Goal: Task Accomplishment & Management: Contribute content

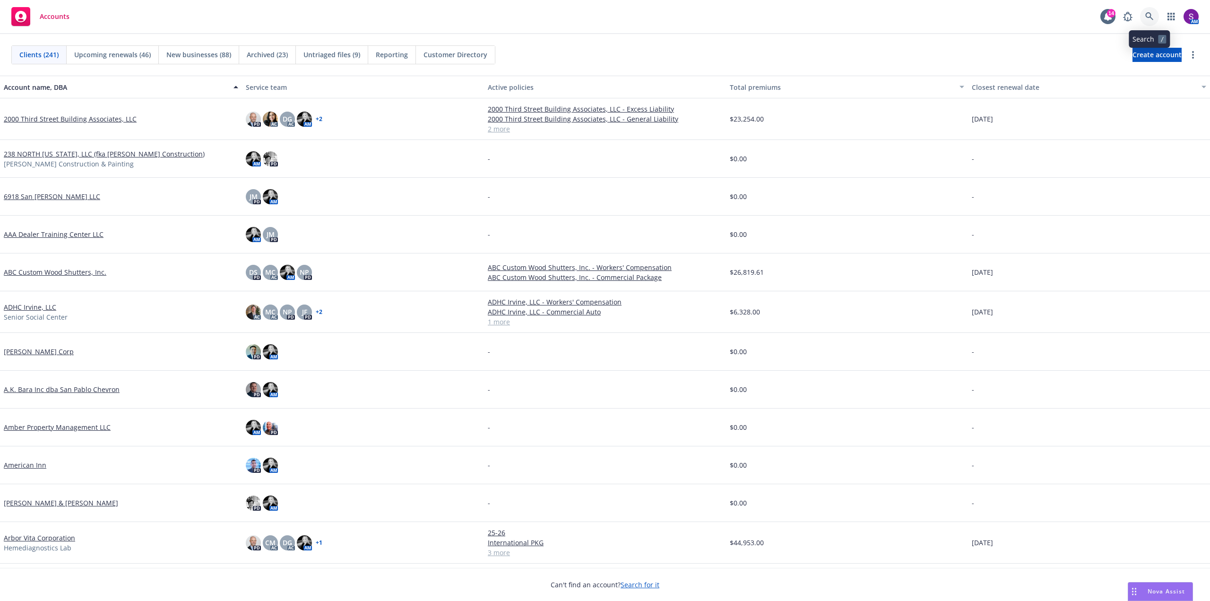
click at [1149, 18] on icon at bounding box center [1149, 16] width 9 height 9
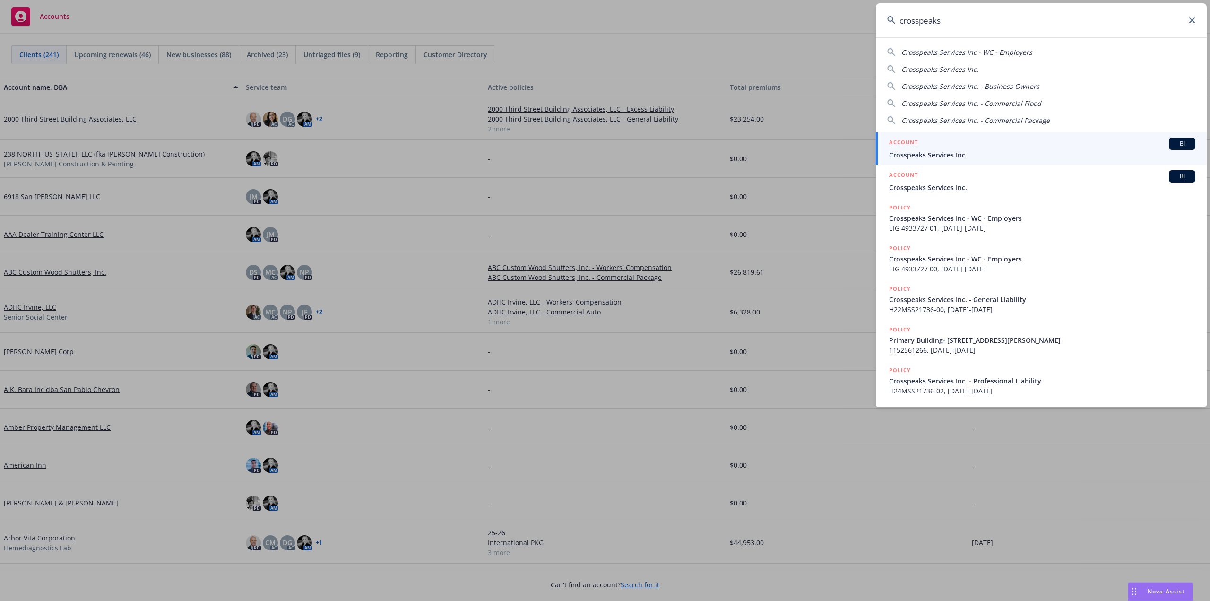
type input "crosspeaks"
click at [943, 148] on div "ACCOUNT BI" at bounding box center [1042, 144] width 306 height 12
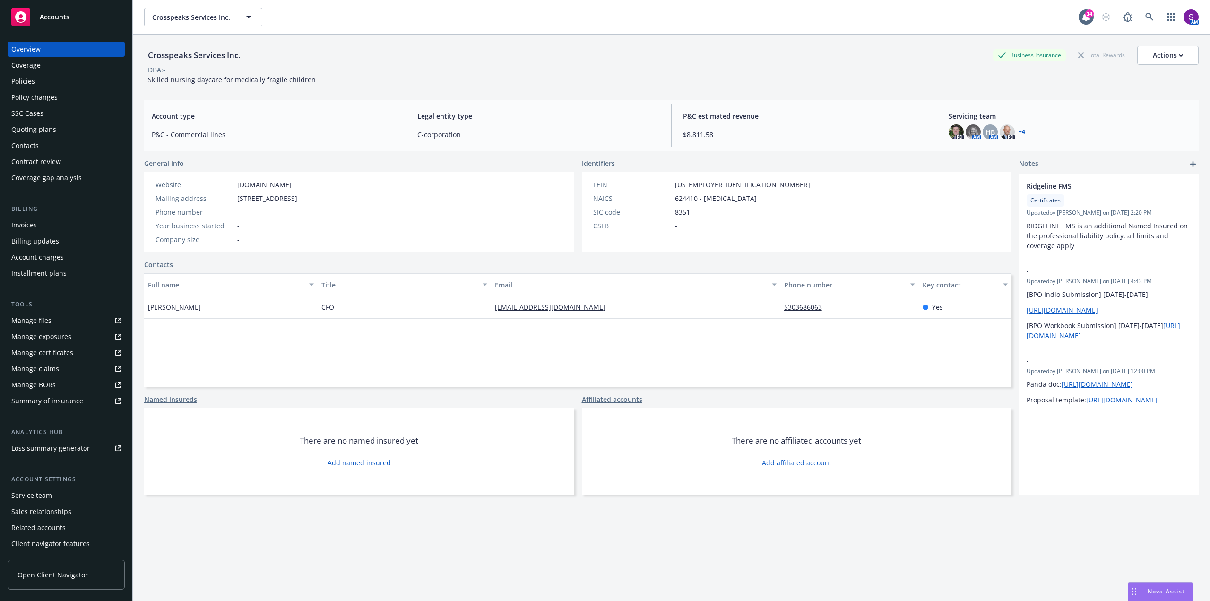
click at [29, 84] on div "Policies" at bounding box center [23, 81] width 24 height 15
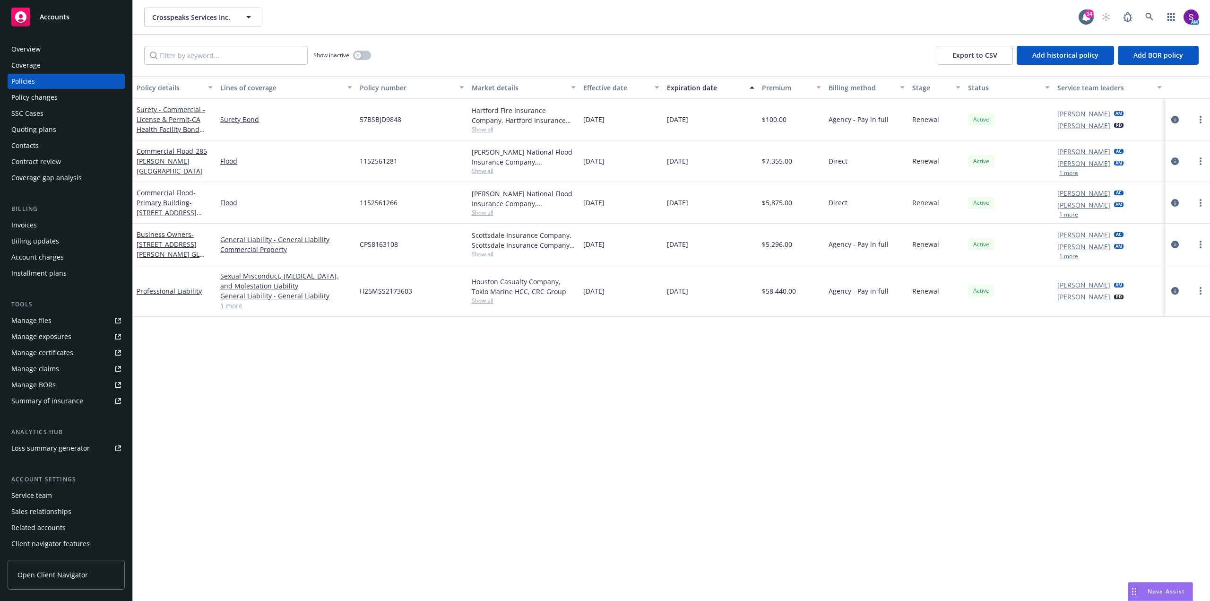
click at [239, 303] on link "1 more" at bounding box center [286, 306] width 132 height 10
click at [185, 294] on link "Professional Liability" at bounding box center [169, 295] width 65 height 9
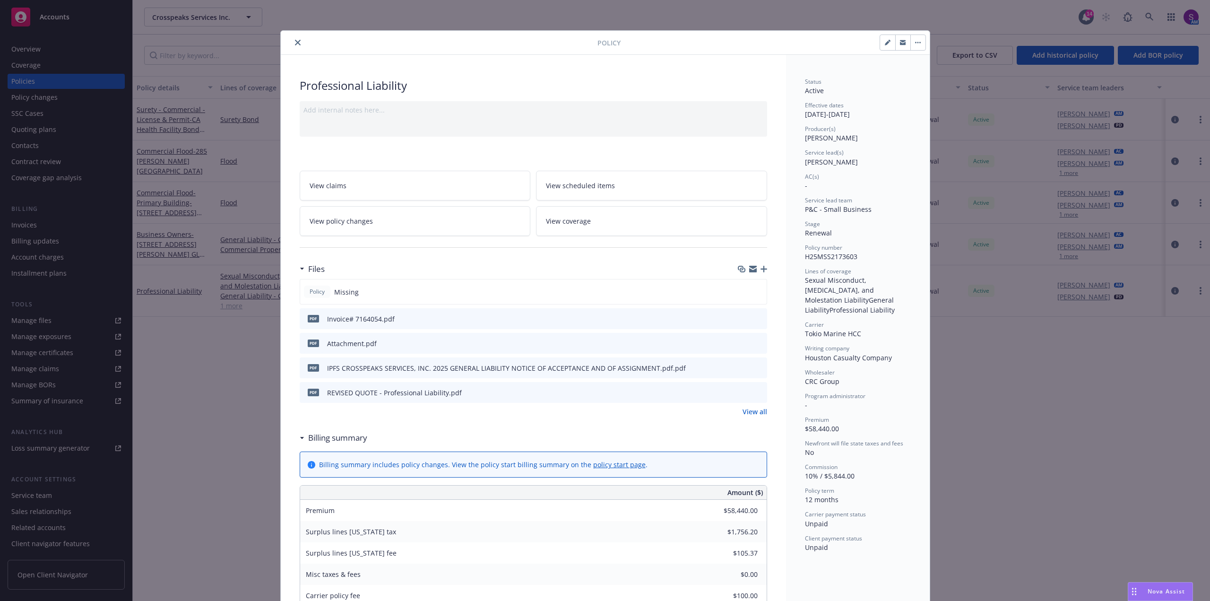
click at [293, 38] on button "close" at bounding box center [297, 42] width 11 height 11
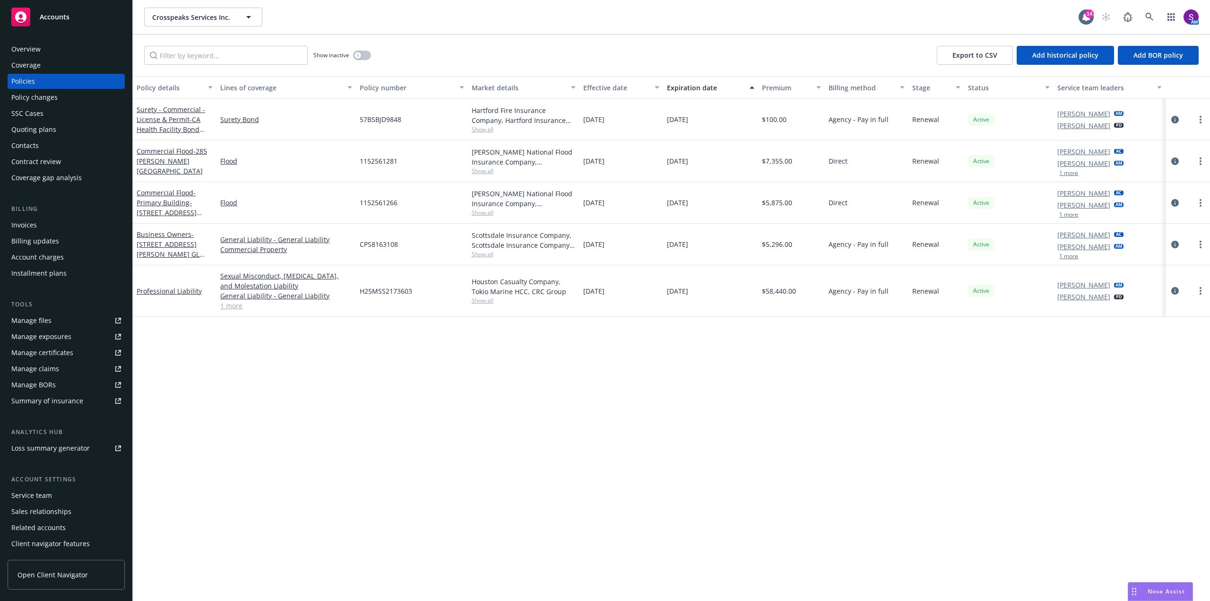
click at [226, 305] on link "1 more" at bounding box center [286, 306] width 132 height 10
click at [1177, 293] on icon "circleInformation" at bounding box center [1175, 296] width 8 height 8
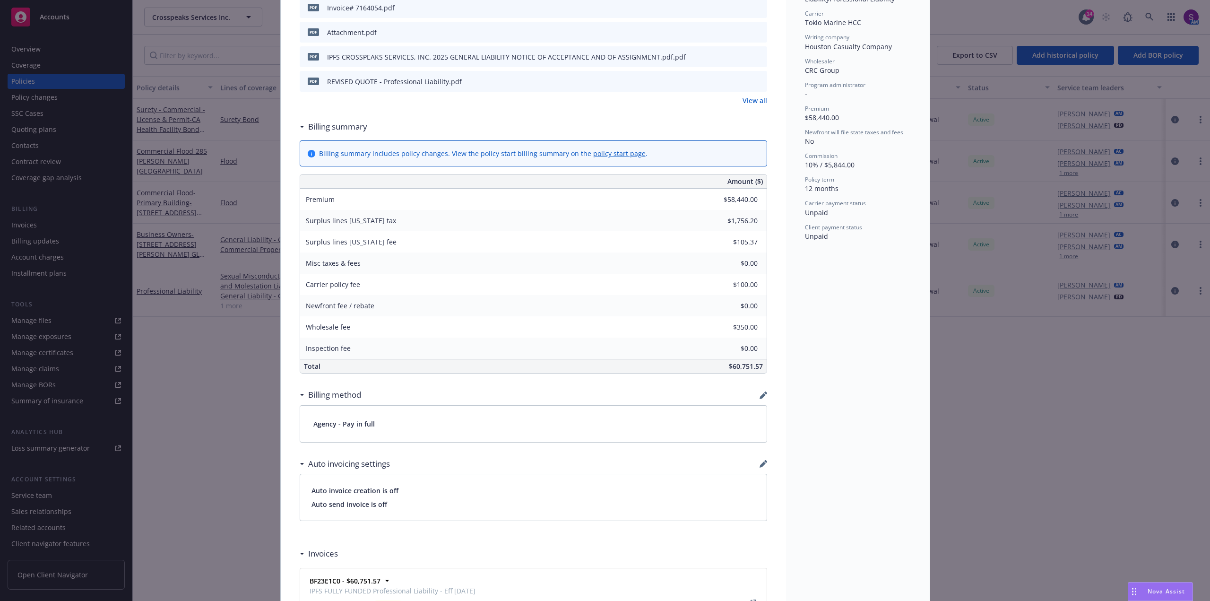
scroll to position [312, 0]
click at [251, 377] on div "Policy Professional Liability Add internal notes here... View claims View sched…" at bounding box center [605, 300] width 1210 height 601
click at [959, 364] on div "Policy Professional Liability Add internal notes here... View claims View sched…" at bounding box center [605, 300] width 1210 height 601
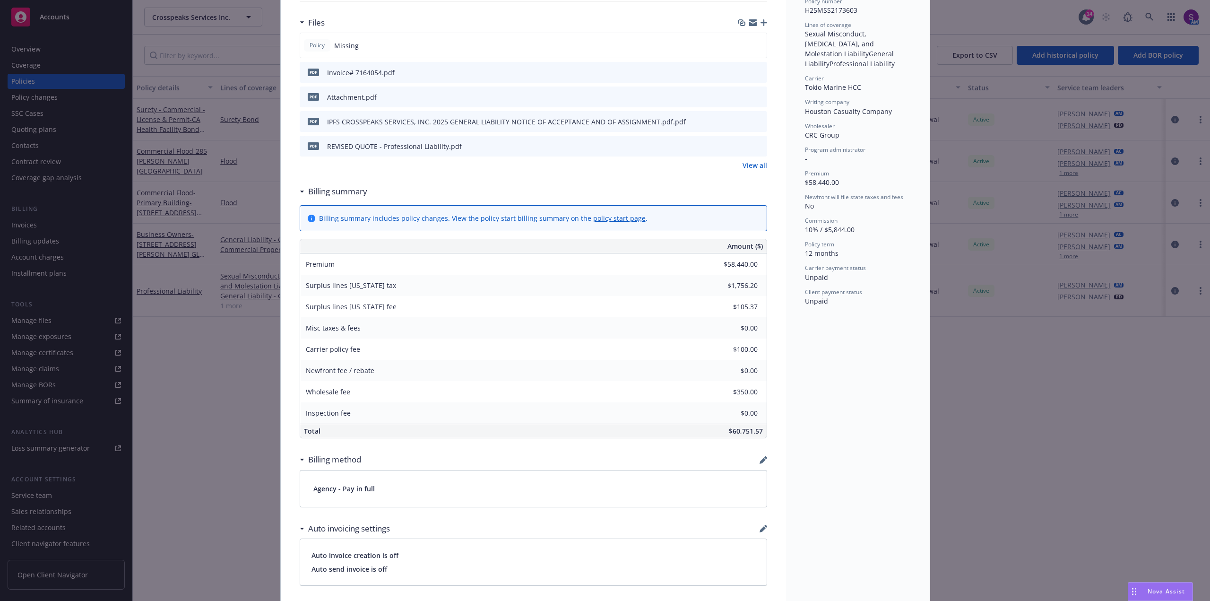
scroll to position [28, 0]
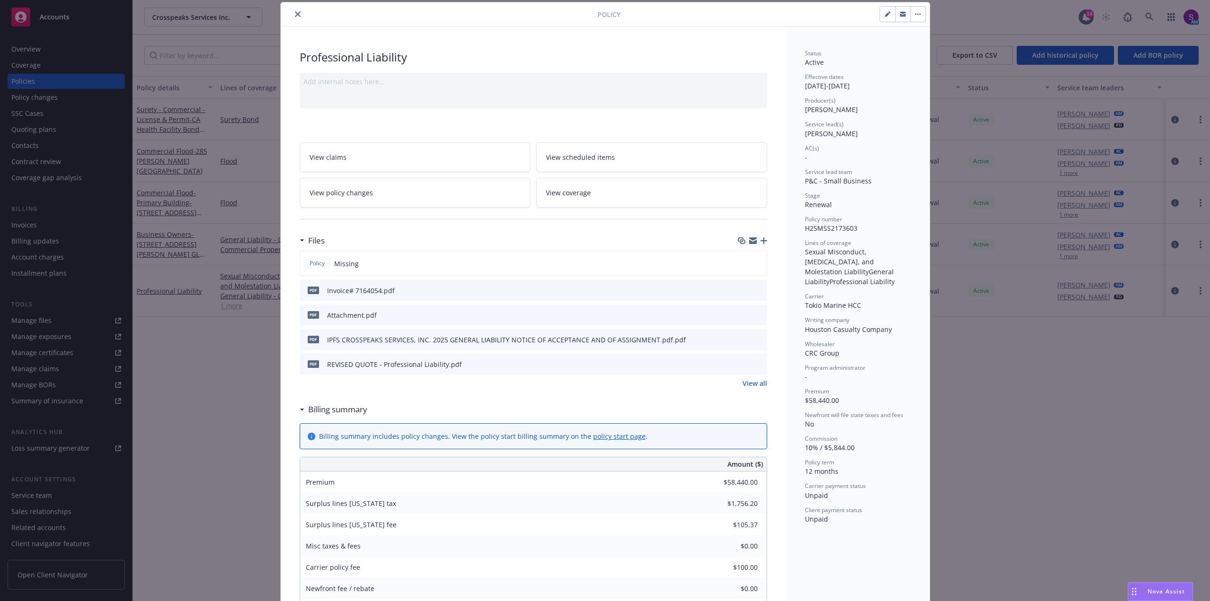
click at [296, 10] on button "close" at bounding box center [297, 14] width 11 height 11
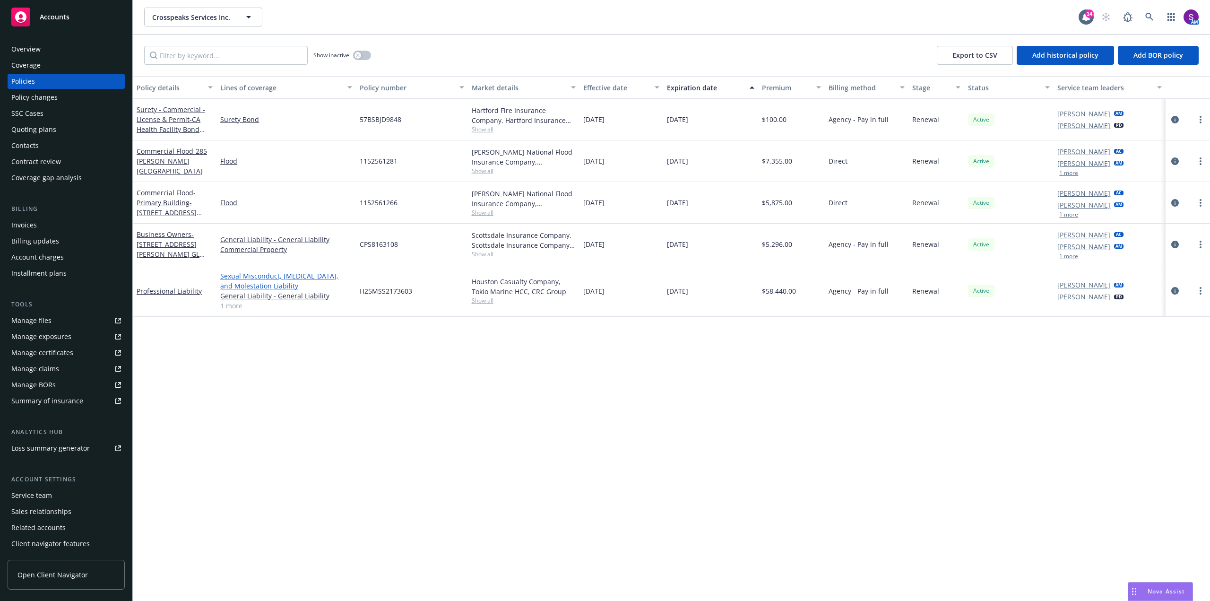
click at [269, 276] on link "Sexual Misconduct, [MEDICAL_DATA], and Molestation Liability" at bounding box center [286, 281] width 132 height 20
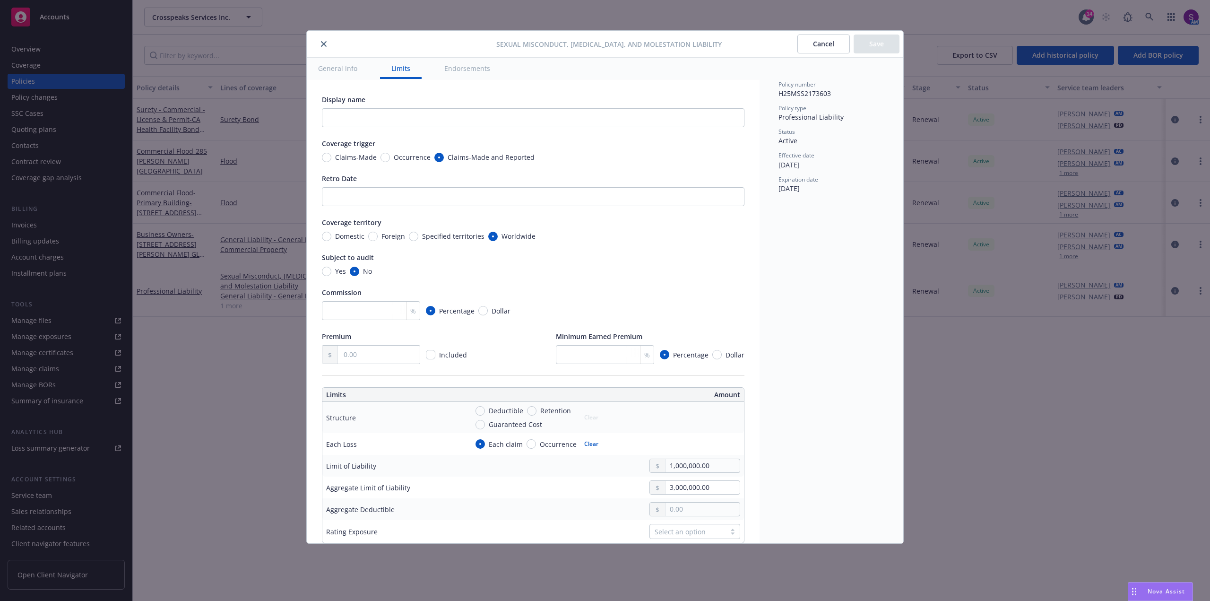
click at [337, 69] on button "General info" at bounding box center [338, 68] width 62 height 21
click at [321, 44] on icon "close" at bounding box center [324, 44] width 6 height 6
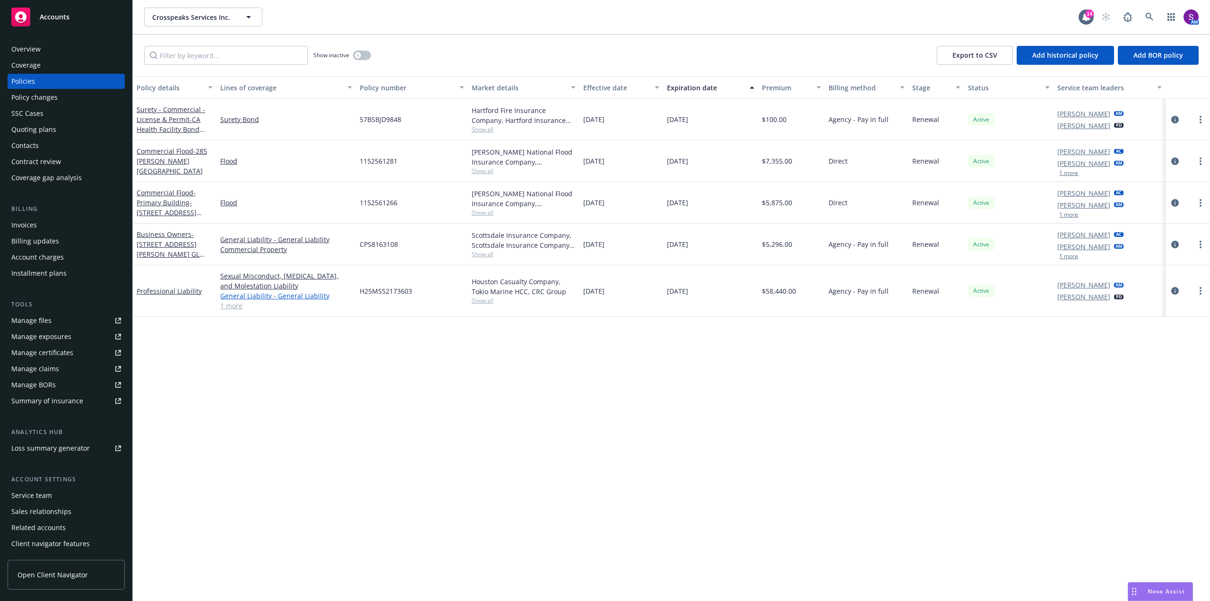
click at [255, 295] on link "General Liability - General Liability" at bounding box center [286, 296] width 132 height 10
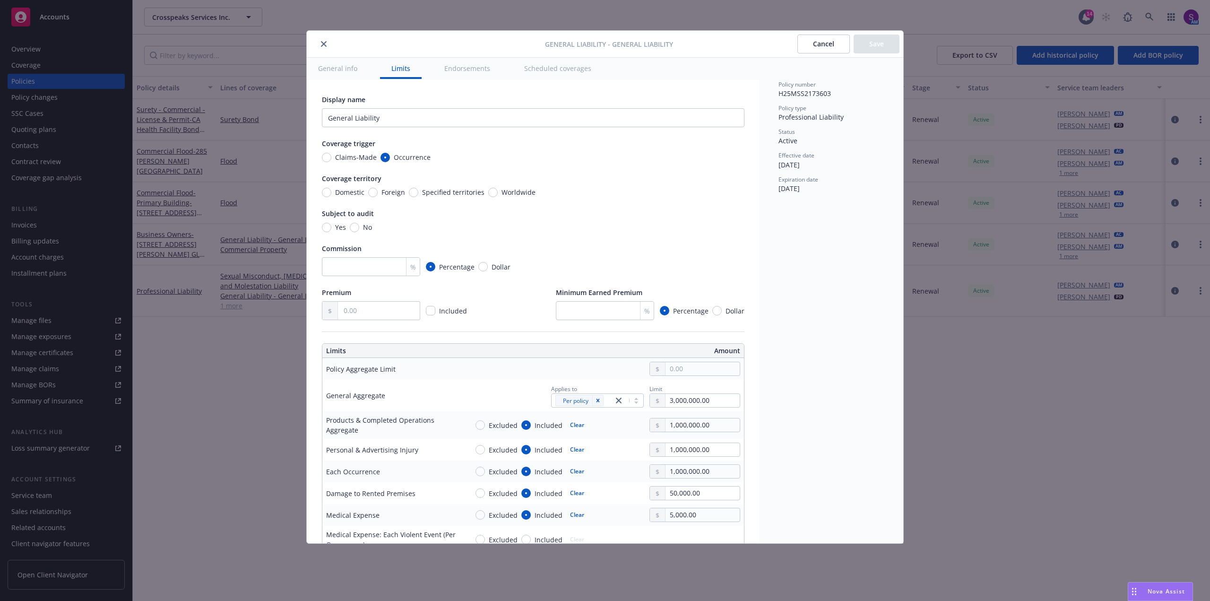
click at [198, 356] on div "General Liability - General Liability Cancel Save General info Limits Endorseme…" at bounding box center [605, 300] width 1210 height 601
click at [325, 43] on icon "close" at bounding box center [324, 44] width 6 height 6
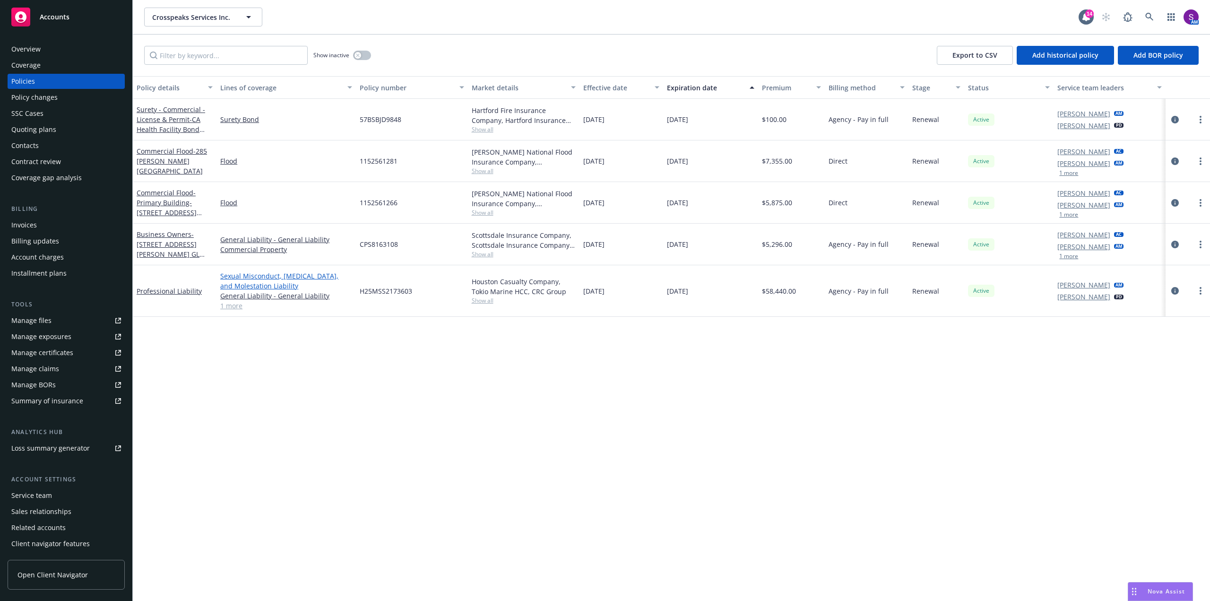
click at [263, 275] on link "Sexual Misconduct, [MEDICAL_DATA], and Molestation Liability" at bounding box center [286, 281] width 132 height 20
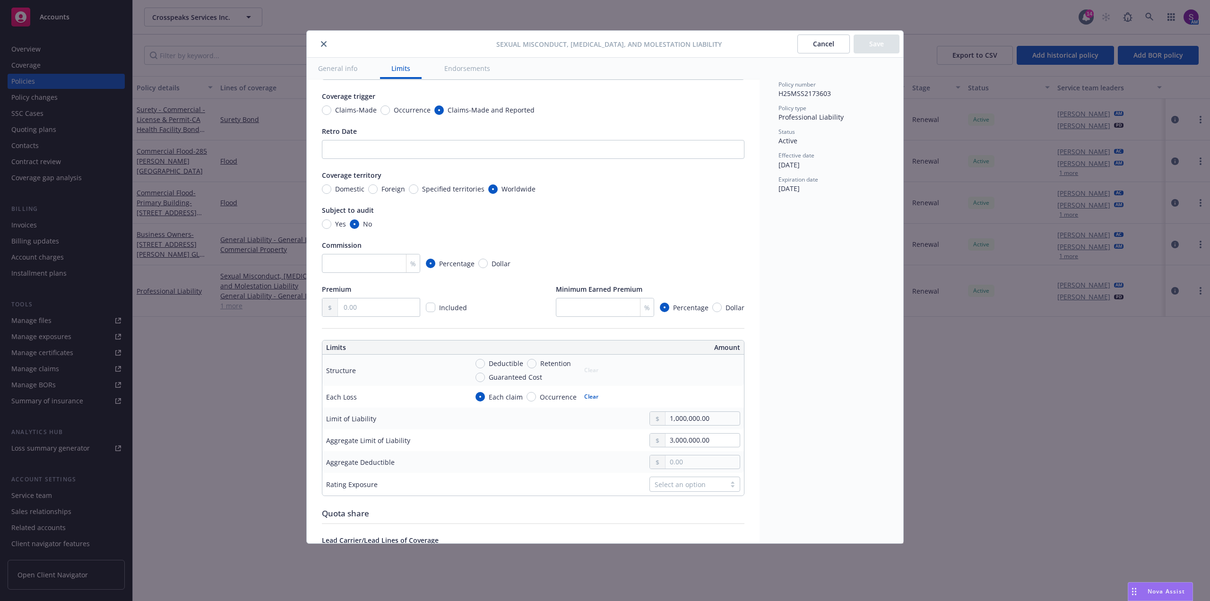
scroll to position [95, 0]
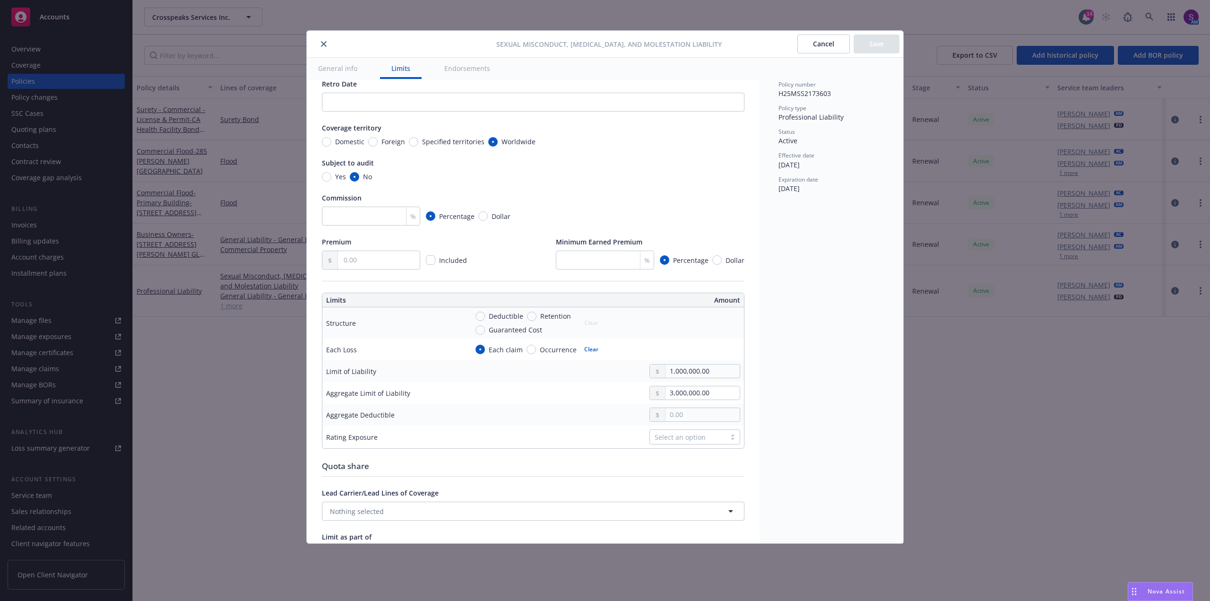
click at [325, 40] on button "close" at bounding box center [323, 43] width 11 height 11
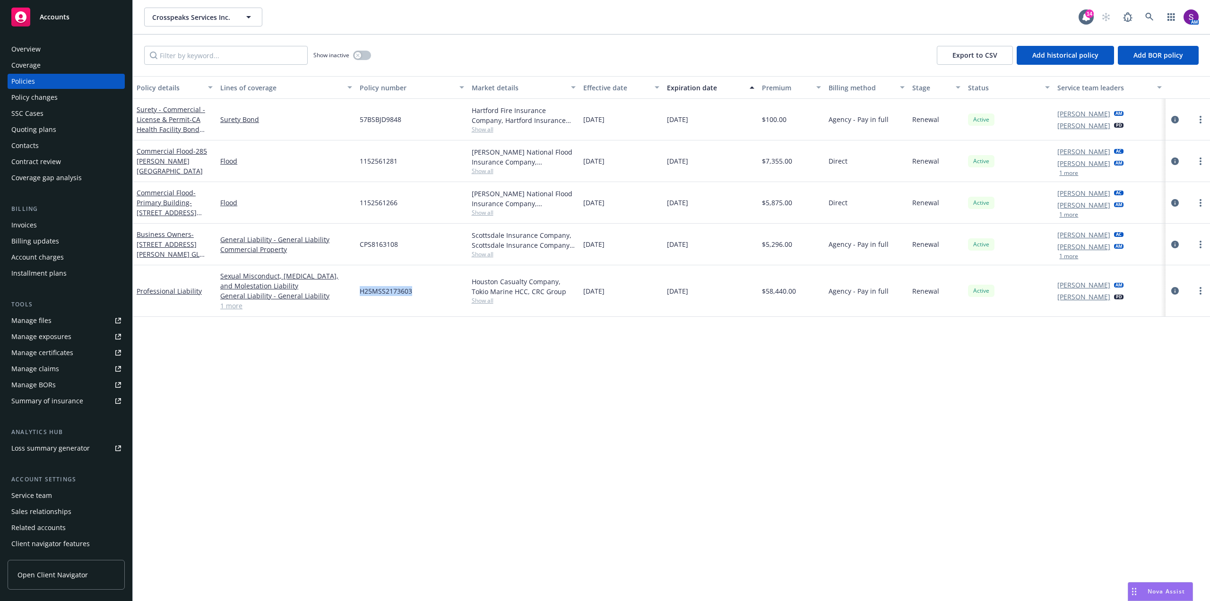
drag, startPoint x: 420, startPoint y: 293, endPoint x: 359, endPoint y: 293, distance: 61.4
click at [359, 293] on div "H25MSS2173603" at bounding box center [412, 291] width 112 height 52
drag, startPoint x: 393, startPoint y: 288, endPoint x: 1145, endPoint y: 16, distance: 799.5
click at [1145, 16] on icon at bounding box center [1149, 17] width 9 height 9
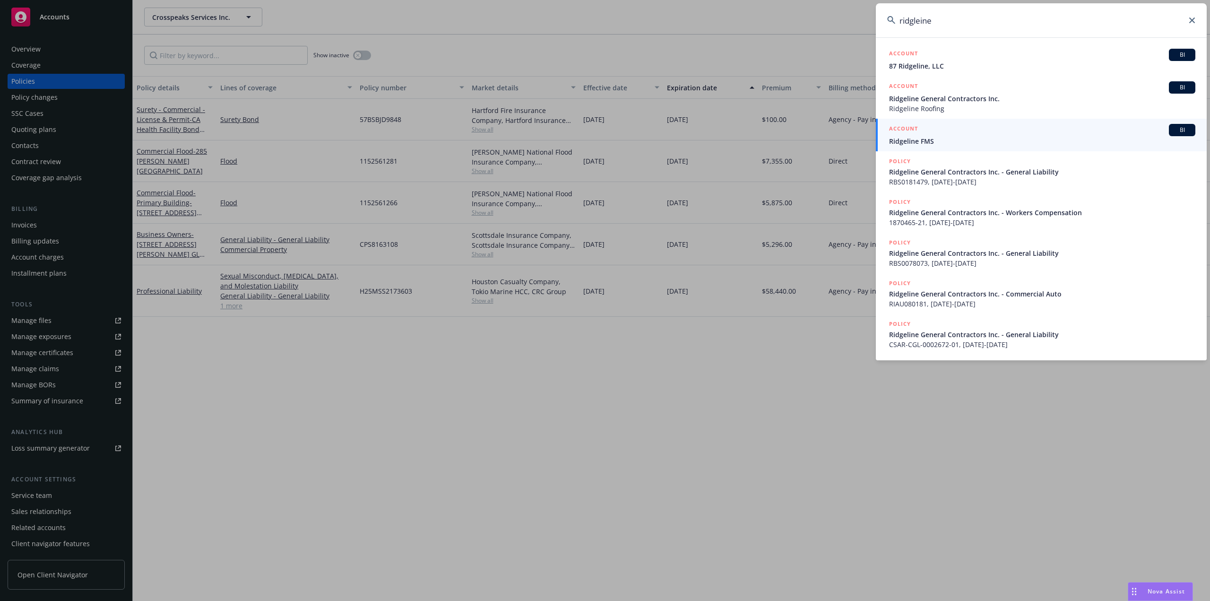
type input "ridgleine"
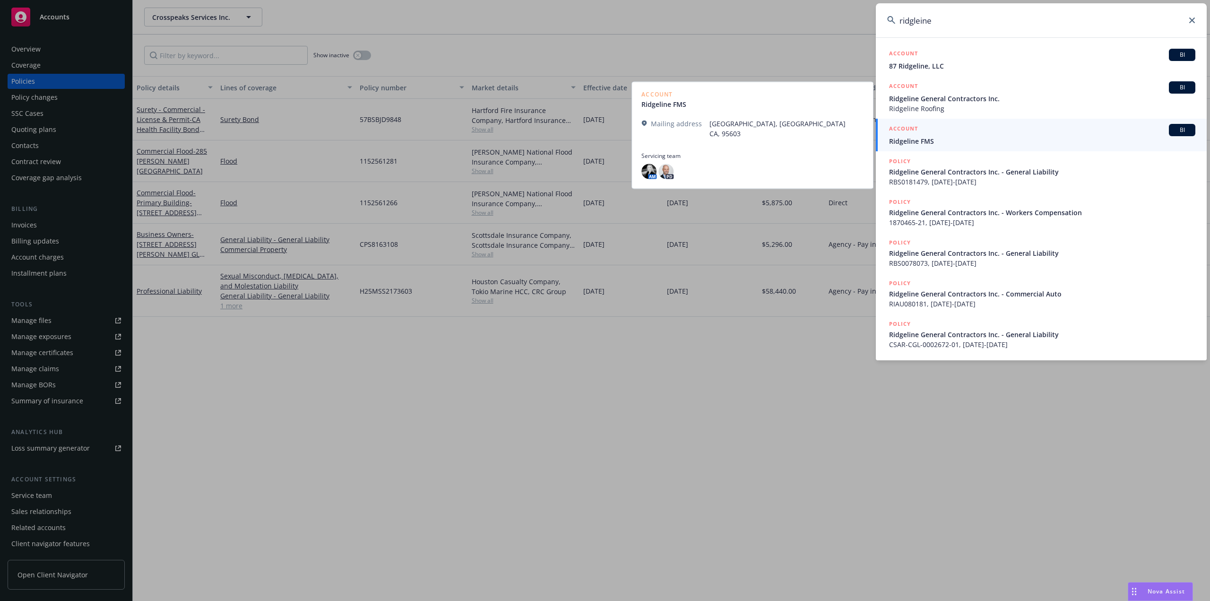
click at [918, 135] on div "ACCOUNT BI" at bounding box center [1042, 130] width 306 height 12
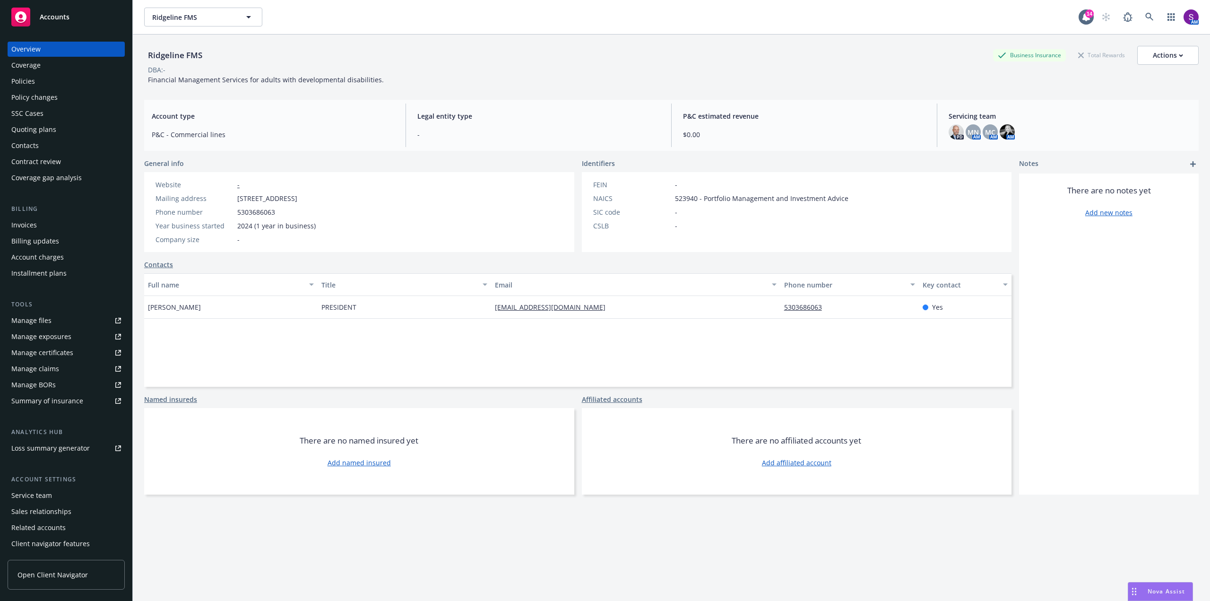
click at [36, 84] on div "Policies" at bounding box center [66, 81] width 110 height 15
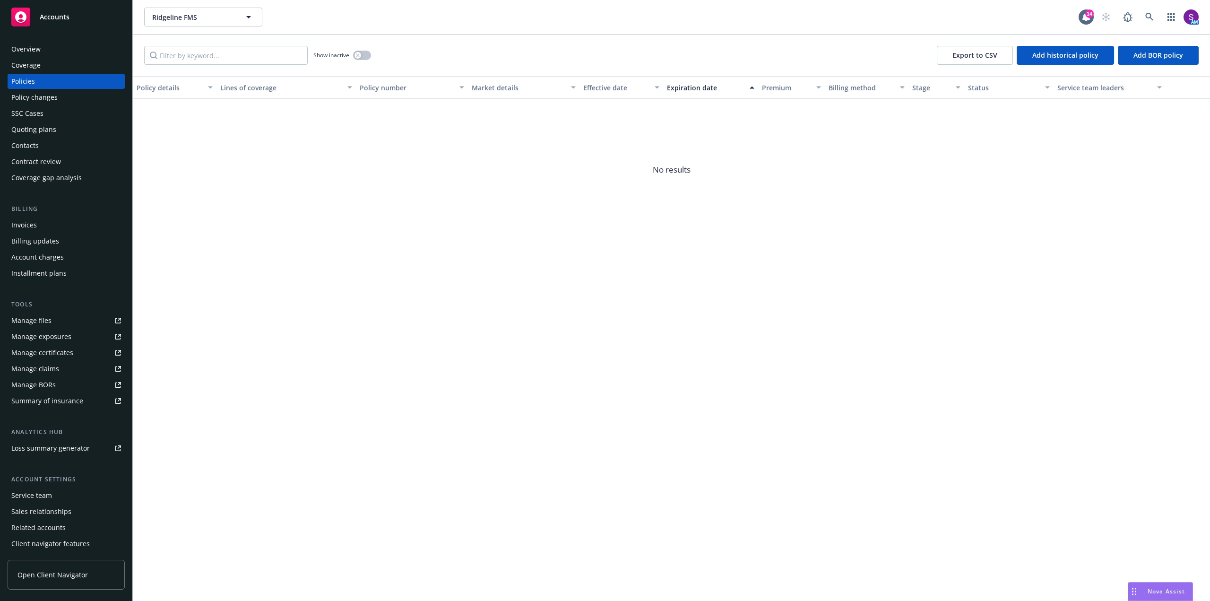
click at [45, 48] on div "Overview" at bounding box center [66, 49] width 110 height 15
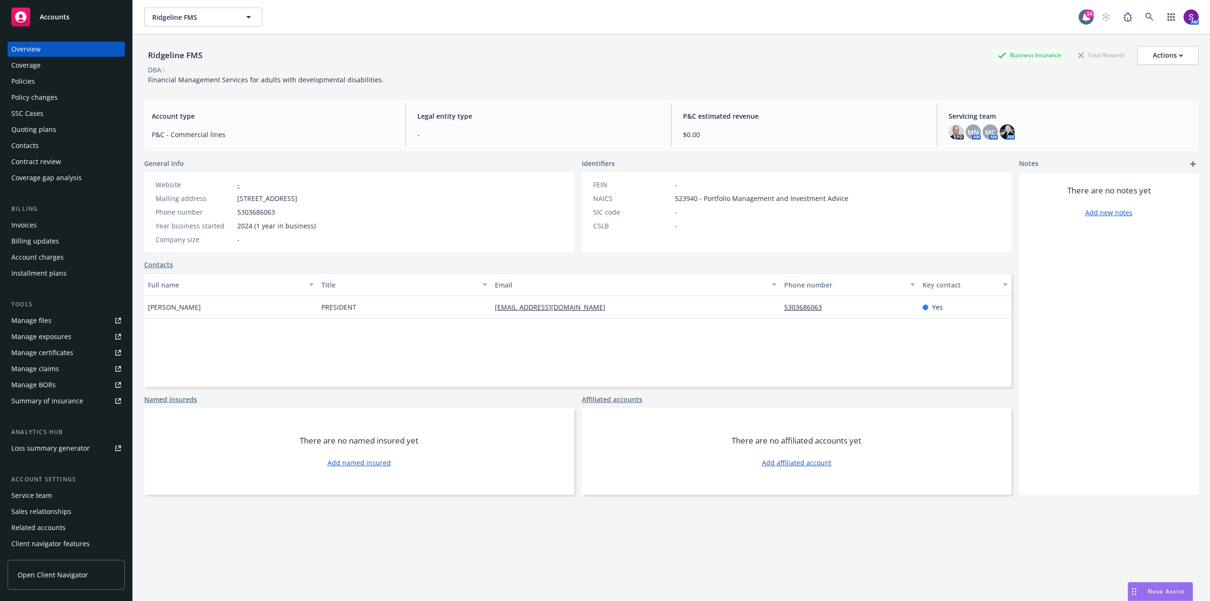
scroll to position [34, 0]
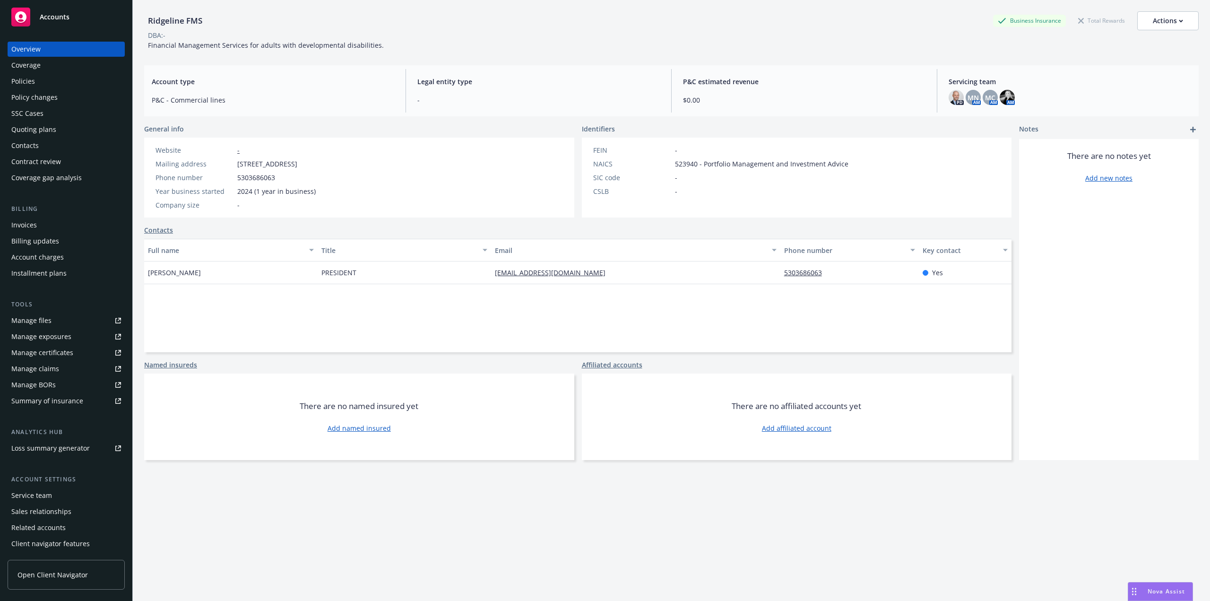
click at [34, 83] on div "Policies" at bounding box center [23, 81] width 24 height 15
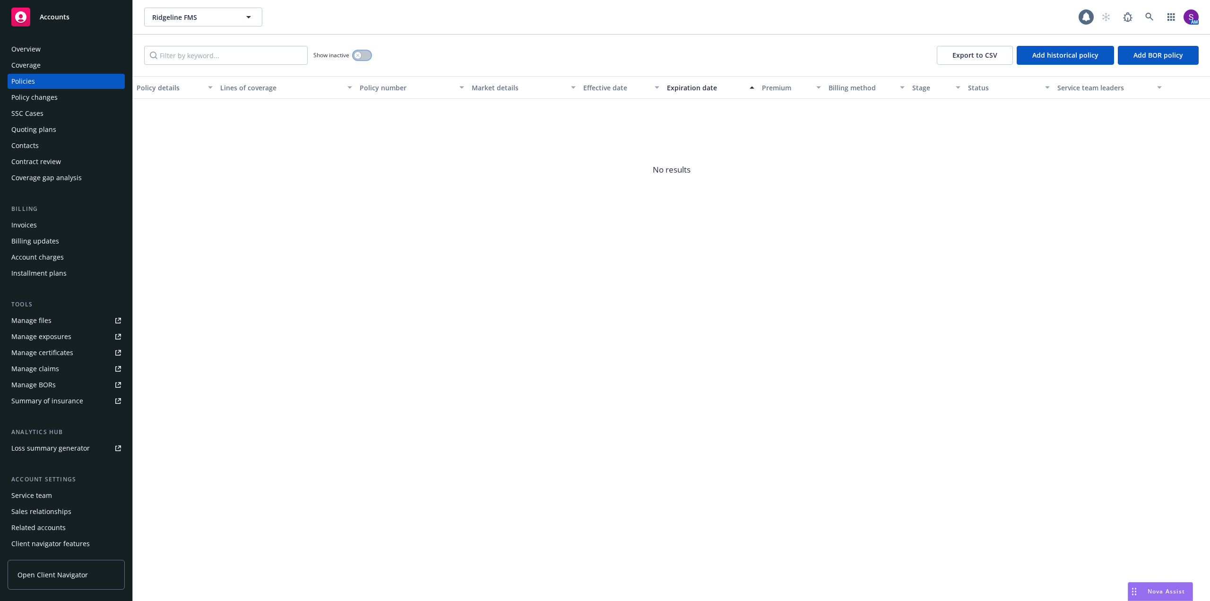
click at [356, 55] on icon "button" at bounding box center [358, 55] width 4 height 4
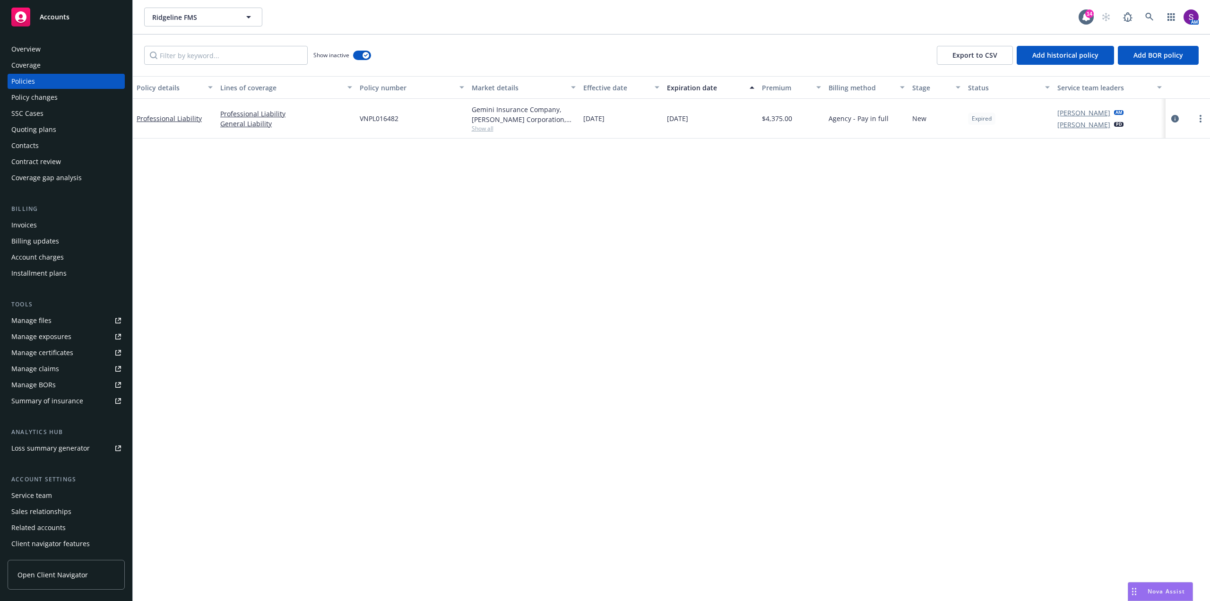
click at [53, 52] on div "Overview" at bounding box center [66, 49] width 110 height 15
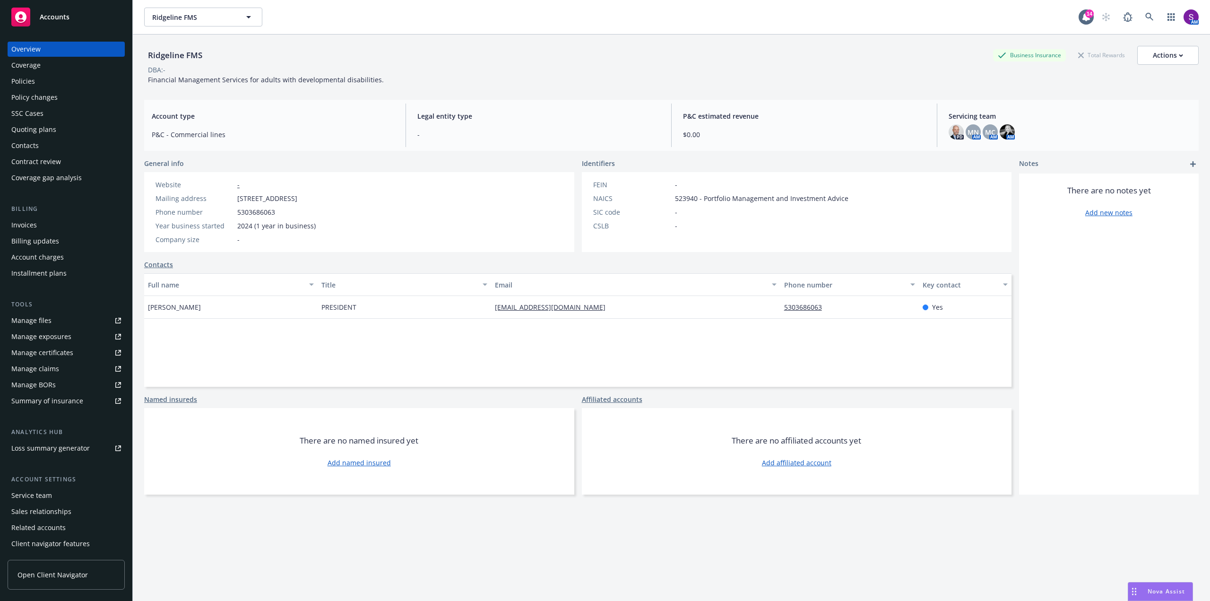
click at [1099, 213] on link "Add new notes" at bounding box center [1108, 212] width 47 height 10
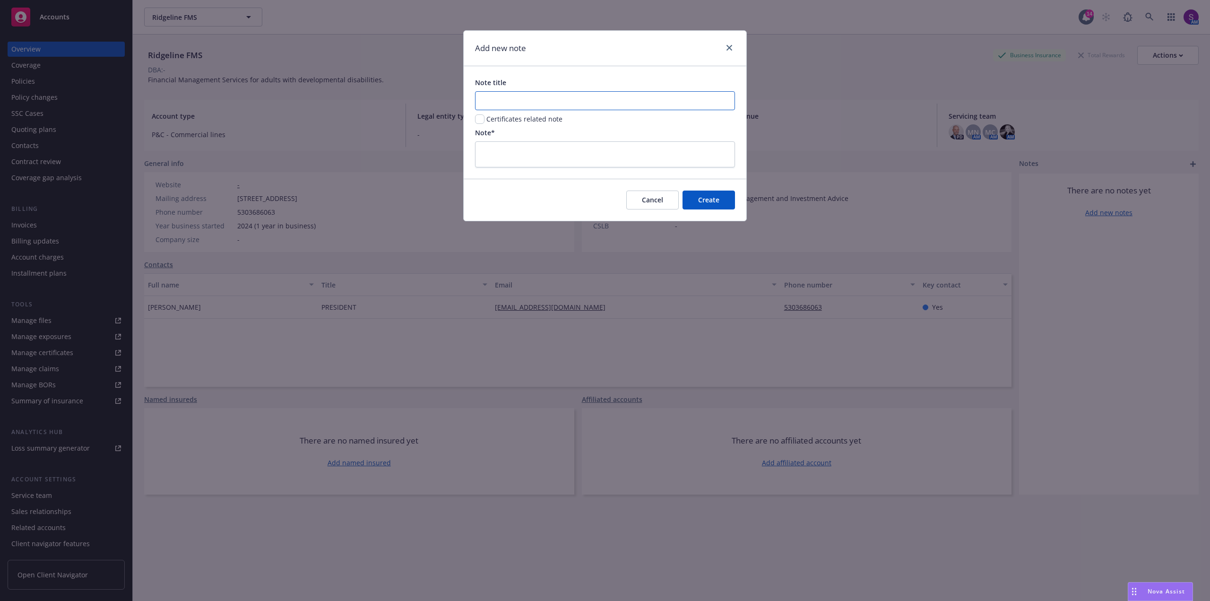
click at [516, 96] on input "Note title" at bounding box center [605, 100] width 260 height 19
click at [481, 120] on input "checkbox" at bounding box center [479, 118] width 9 height 9
checkbox input "true"
click at [505, 94] on input "Note title" at bounding box center [605, 100] width 260 height 19
type input "NAMED INSURED ON CROSSPEAKS PROFESSIONAL LIBAILITY"
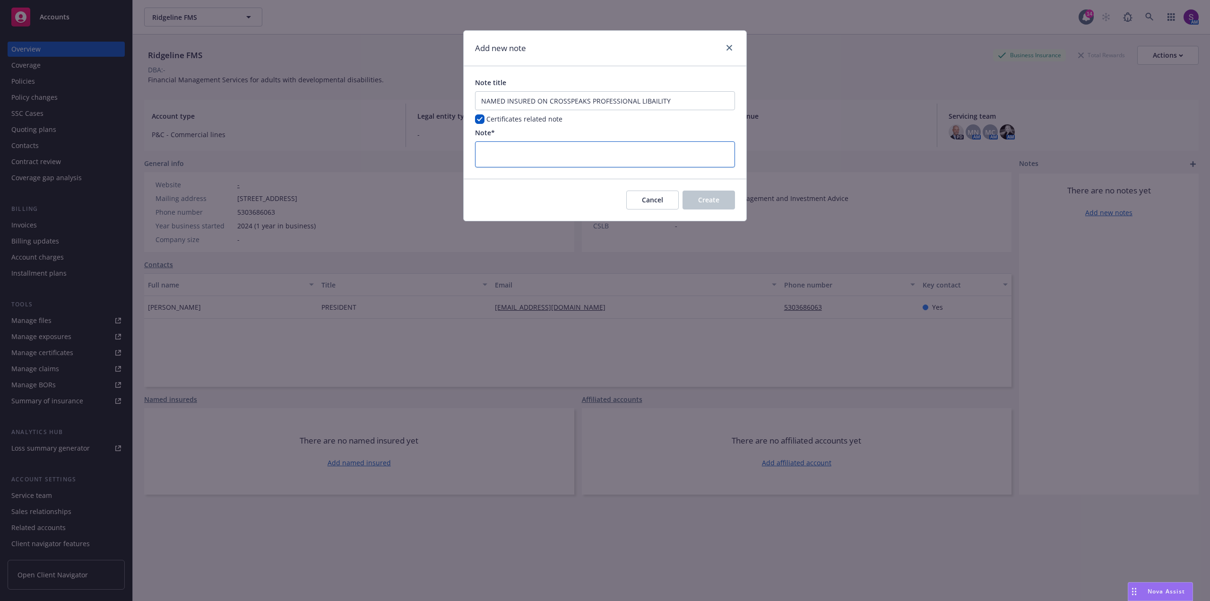
click at [503, 144] on textarea at bounding box center [605, 154] width 260 height 26
type textarea "x"
type textarea "F"
type textarea "x"
type textarea "FO"
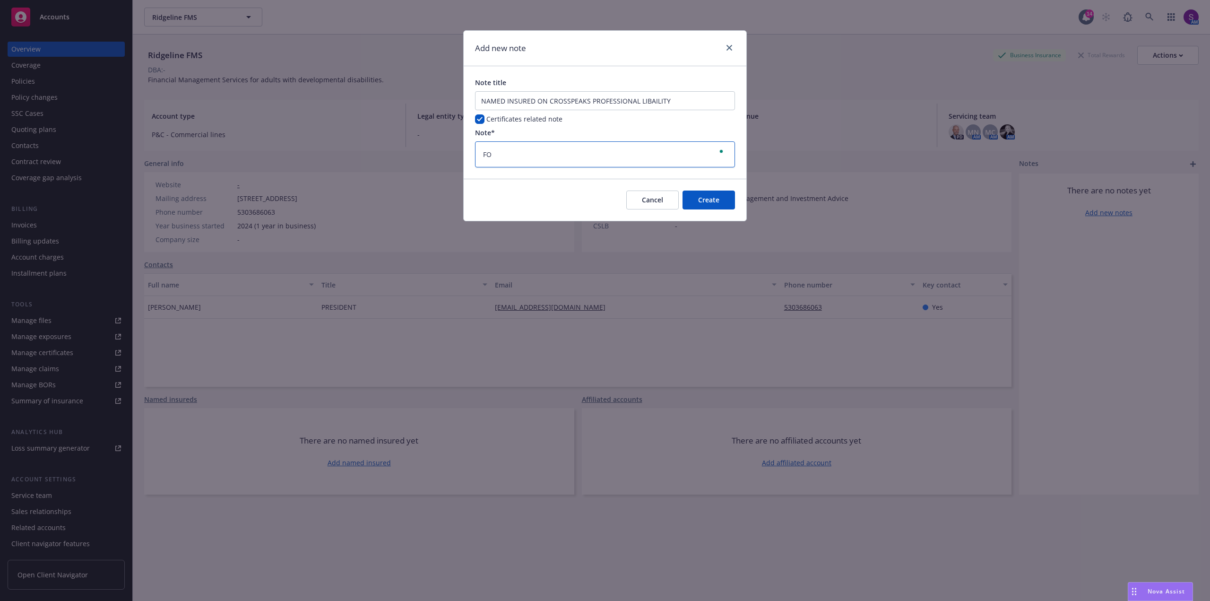
type textarea "x"
type textarea "FOR"
type textarea "x"
type textarea "FOR"
type textarea "x"
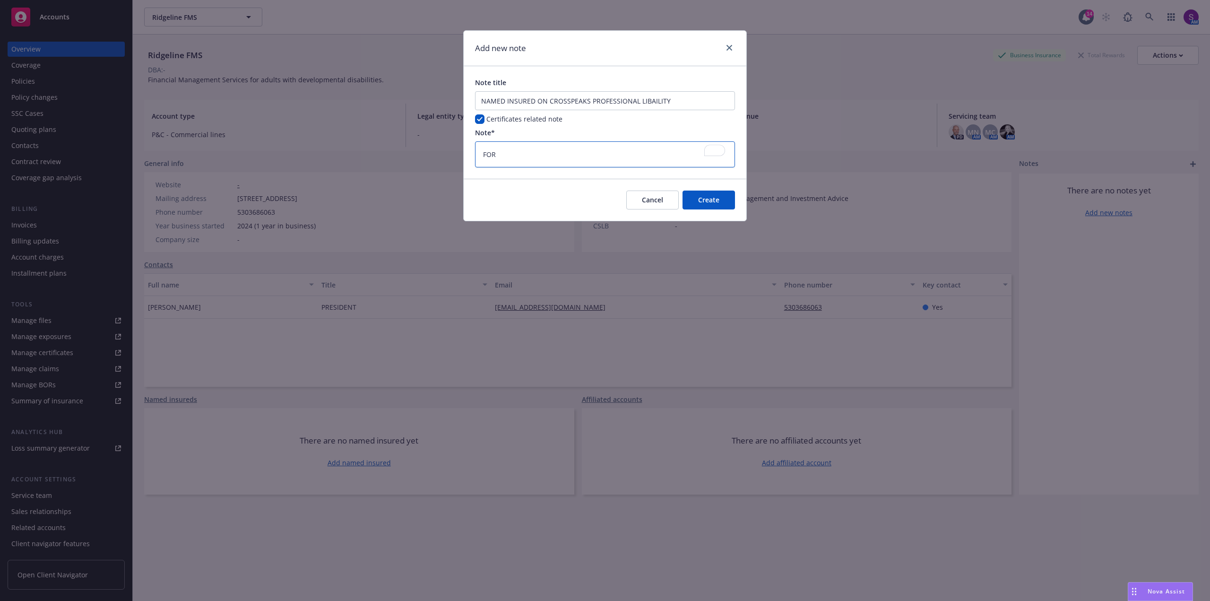
type textarea "FOR"
type textarea "x"
type textarea "FO"
type textarea "x"
type textarea "F"
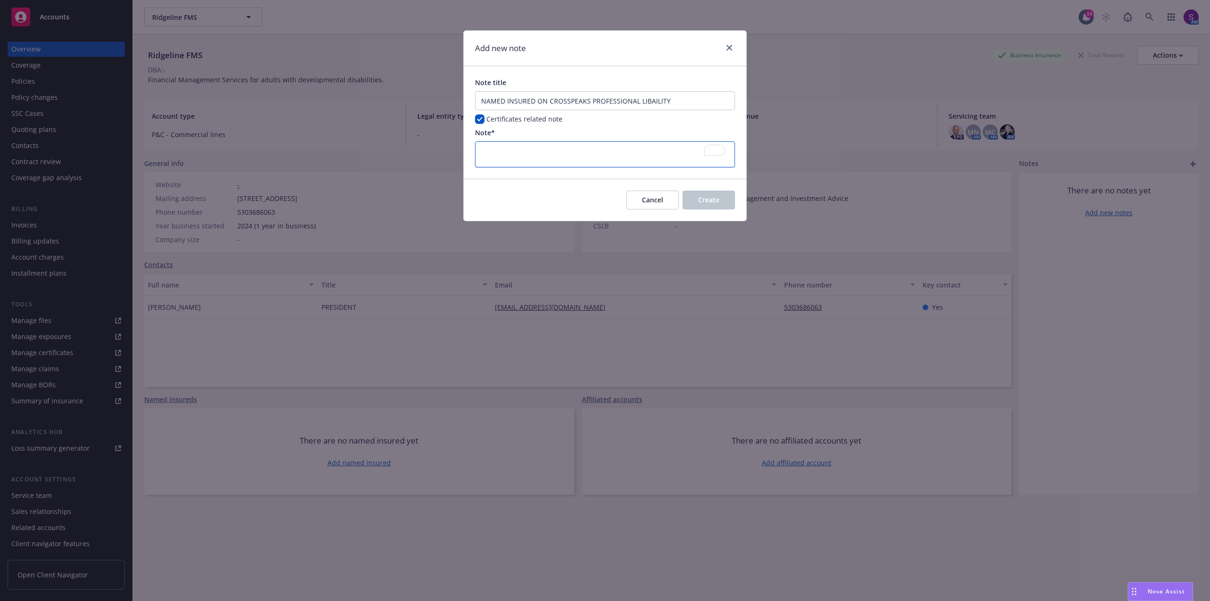
type textarea "x"
type textarea "U"
type textarea "x"
type textarea "US"
type textarea "x"
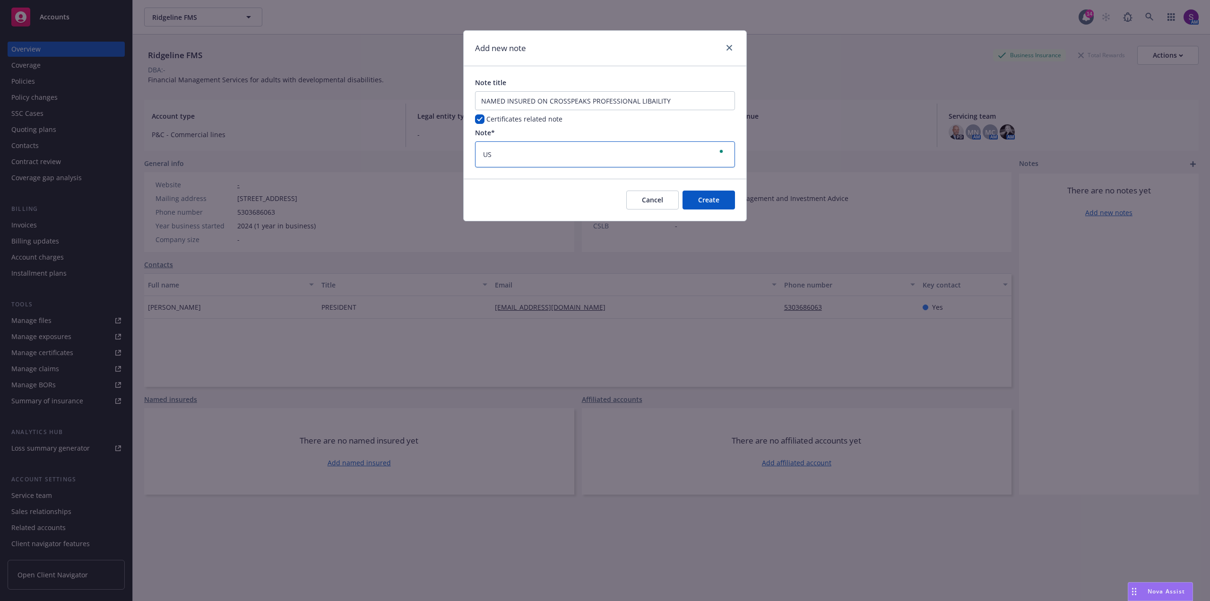
type textarea "USE"
type textarea "x"
type textarea "USE"
type textarea "x"
type textarea "USE C"
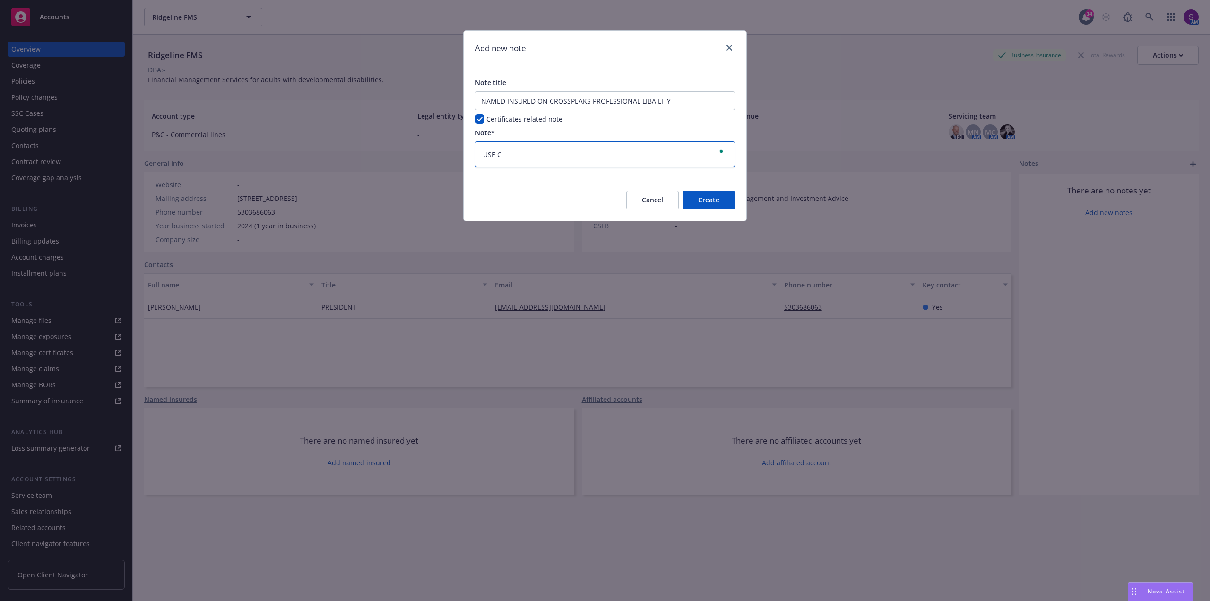
type textarea "x"
type textarea "USE CR"
type textarea "x"
type textarea "USE CRO"
type textarea "x"
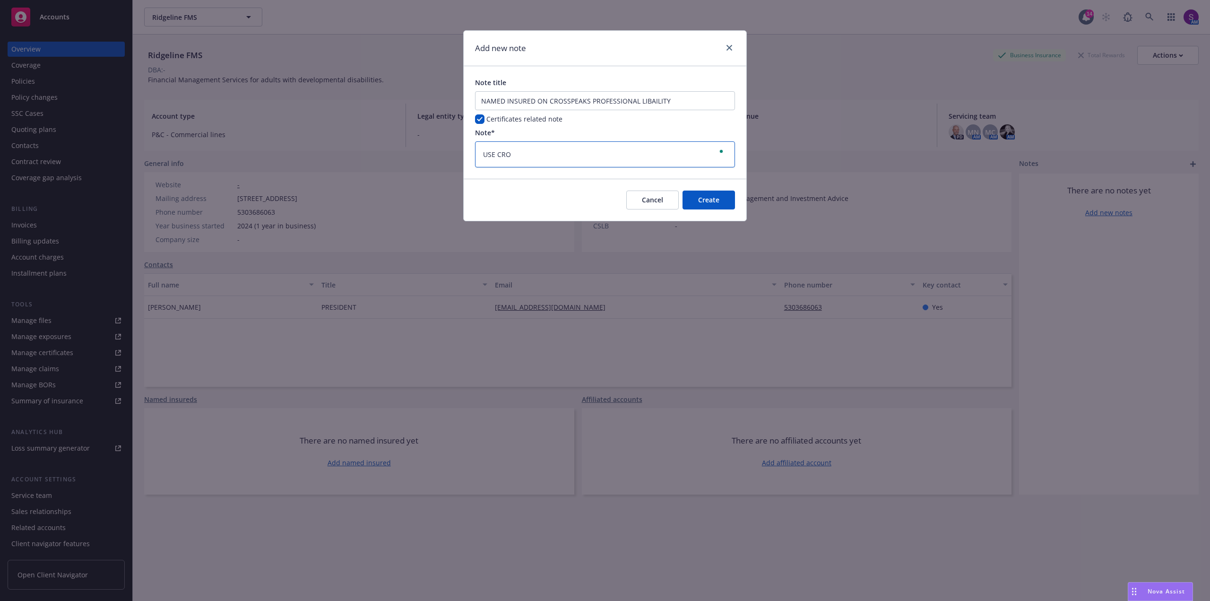
type textarea "USE CROS"
type textarea "x"
type textarea "USE CROSS"
type textarea "x"
type textarea "USE CROSSP"
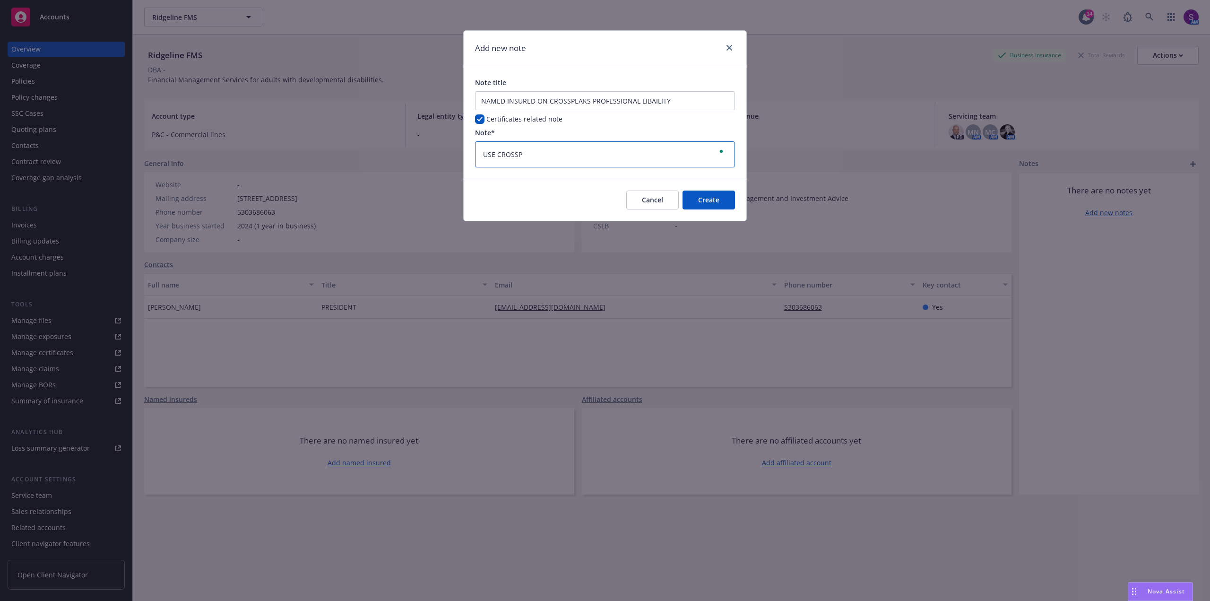
type textarea "x"
type textarea "USE CROSSPE"
type textarea "x"
type textarea "USE CROSSPEA"
type textarea "x"
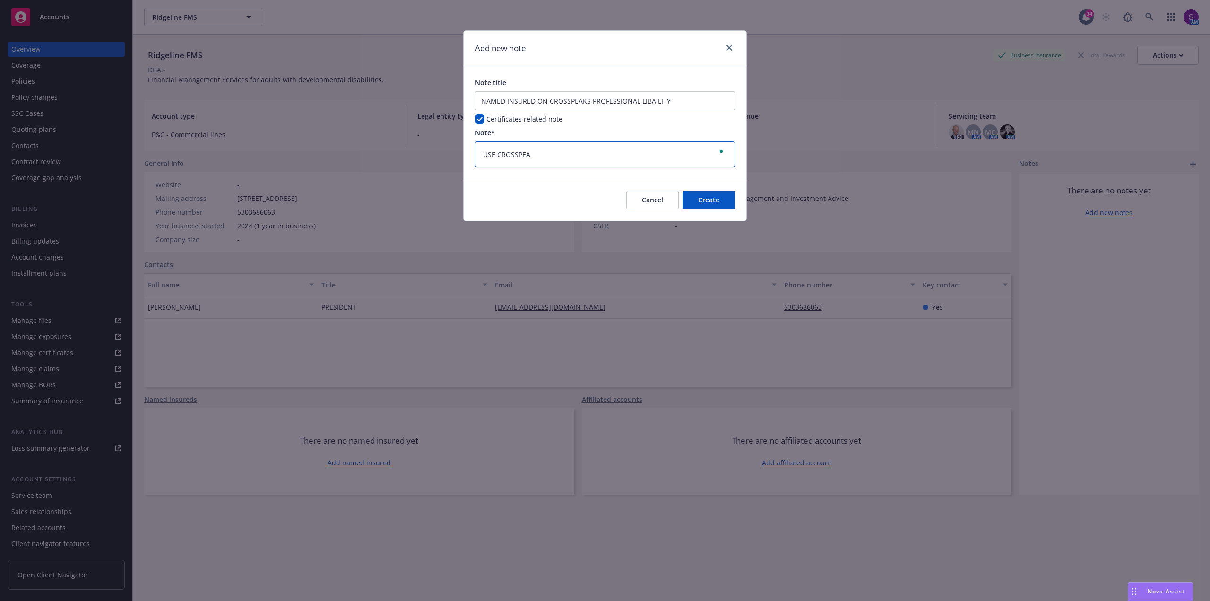
type textarea "USE CROSSPEAK"
type textarea "x"
type textarea "USE CROSSPEAKS"
type textarea "x"
type textarea "USE CROSSPEAKS"
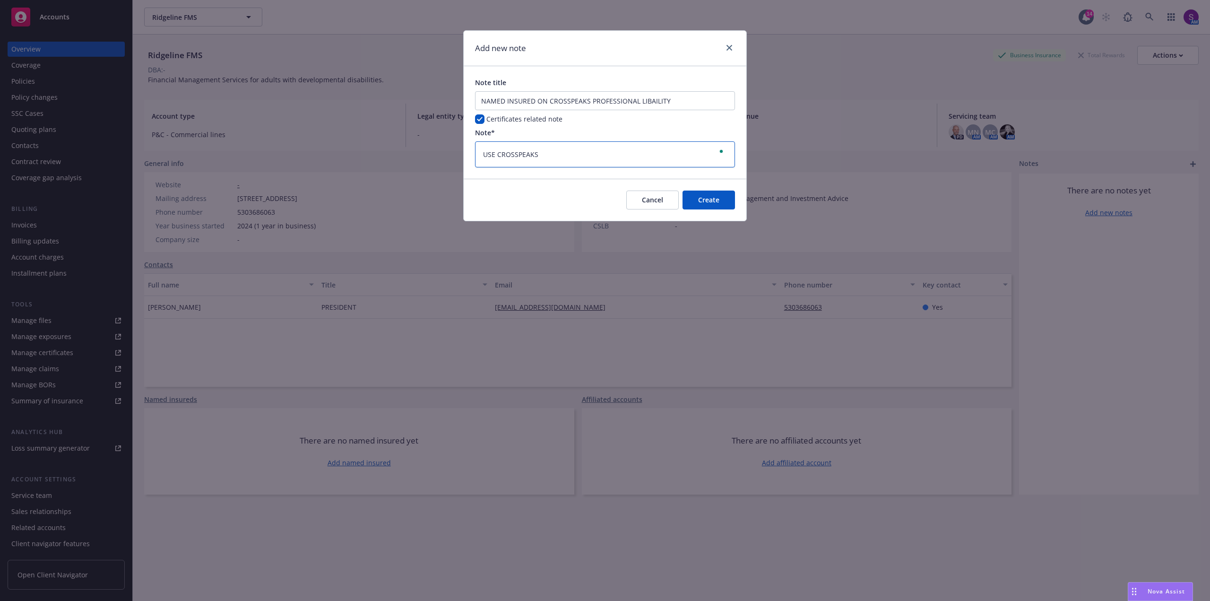
type textarea "x"
type textarea "USE CROSSPEAKS A"
type textarea "x"
type textarea "USE CROSSPEAKS AC"
type textarea "x"
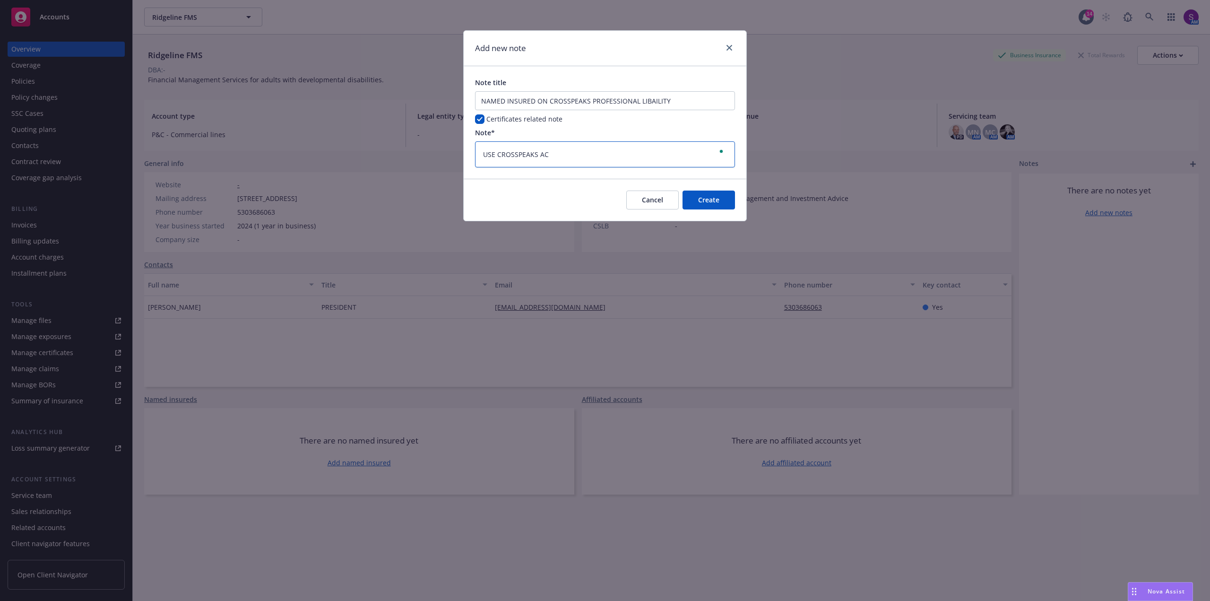
type textarea "USE CROSSPEAKS ACC"
type textarea "x"
type textarea "USE CROSSPEAKS ACCT"
type textarea "x"
type textarea "USE CROSSPEAKS ACCT"
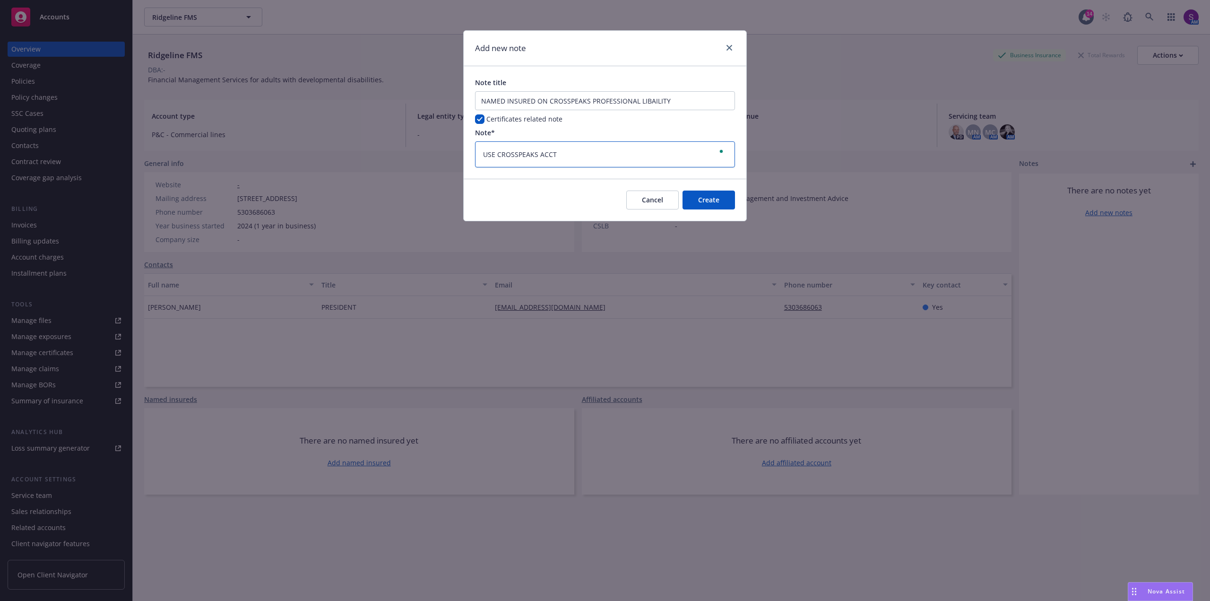
type textarea "x"
type textarea "USE CROSSPEAKS ACCT T"
type textarea "x"
type textarea "USE CROSSPEAKS ACCT TO"
type textarea "x"
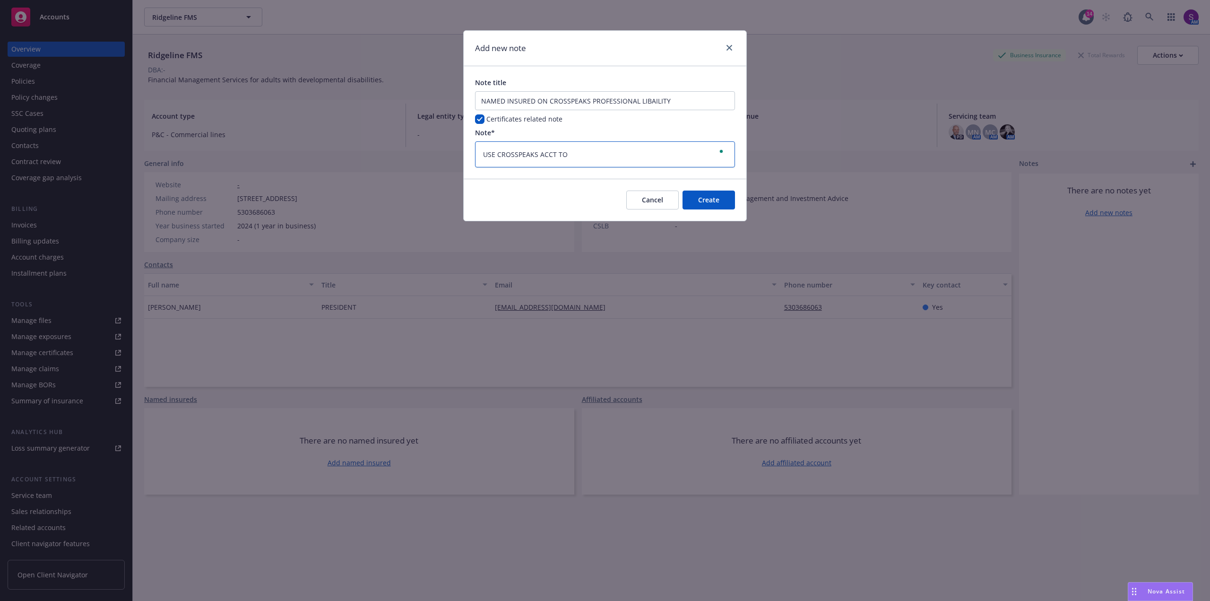
type textarea "USE CROSSPEAKS ACCT TO"
type textarea "x"
type textarea "USE CROSSPEAKS ACCT TO C"
type textarea "x"
type textarea "USE CROSSPEAKS ACCT TO CO"
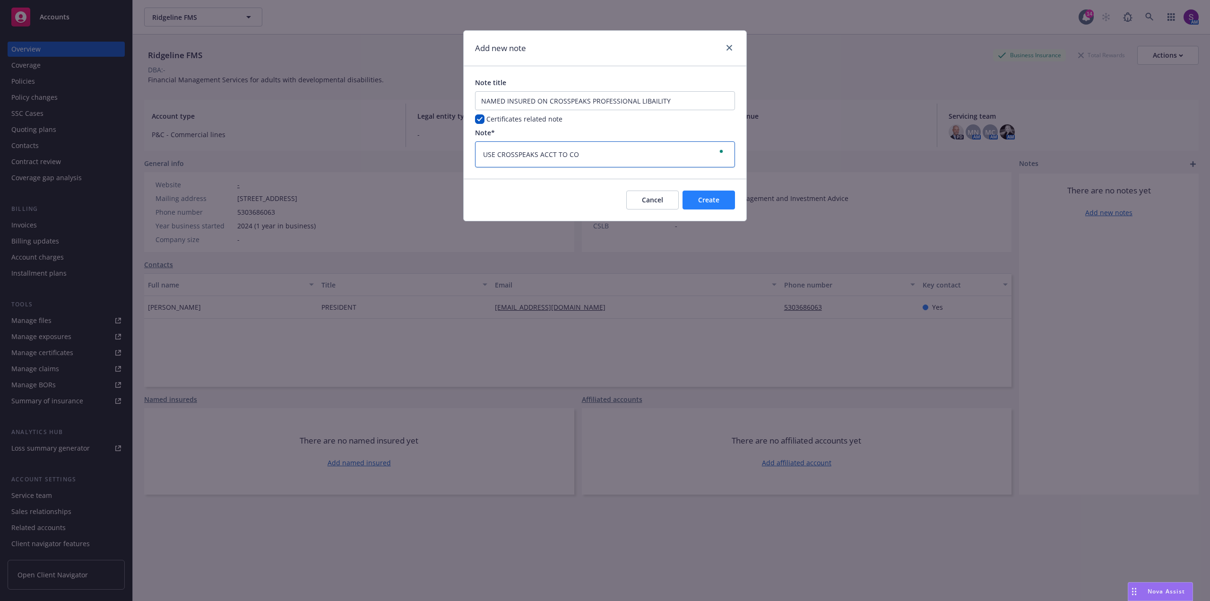
type textarea "x"
type textarea "USE CROSSPEAKS ACCT TO COM"
type textarea "x"
type textarea "USE CROSSPEAKS ACCT TO COMP"
type textarea "x"
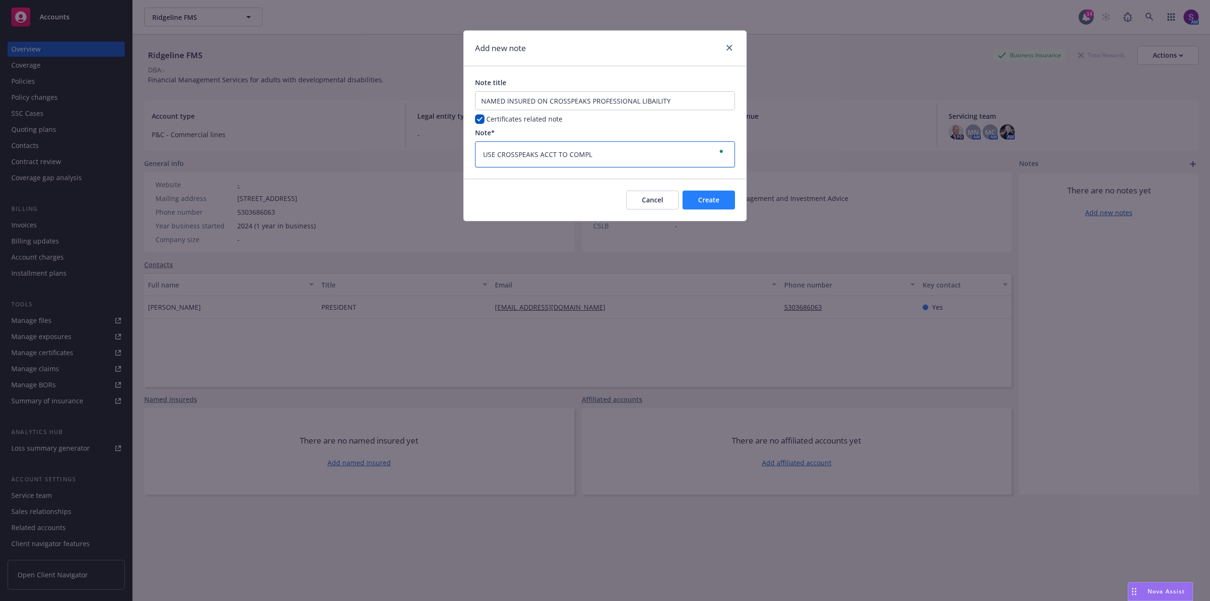
type textarea "USE CROSSPEAKS ACCT TO COMPLE"
type textarea "x"
type textarea "USE CROSSPEAKS ACCT TO COMPLET"
type textarea "x"
type textarea "USE CROSSPEAKS ACCT TO COMPLETE"
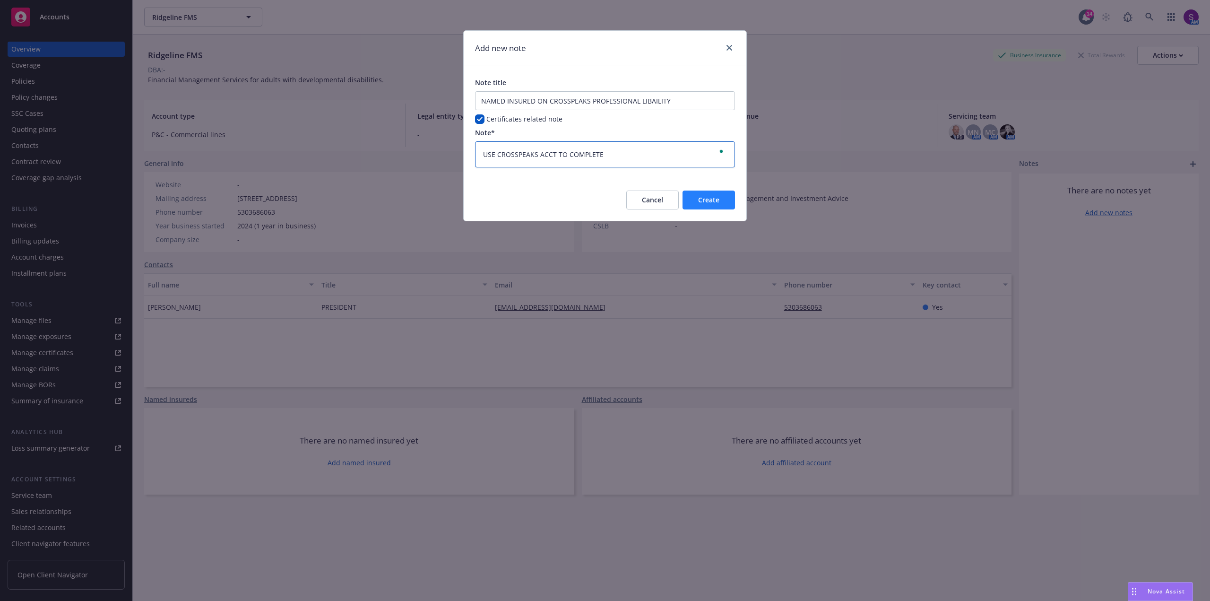
type textarea "x"
type textarea "USE CROSSPEAKS ACCT TO COMPLETED"
type textarea "x"
type textarea "USE CROSSPEAKS ACCT TO COMPLETED"
type textarea "x"
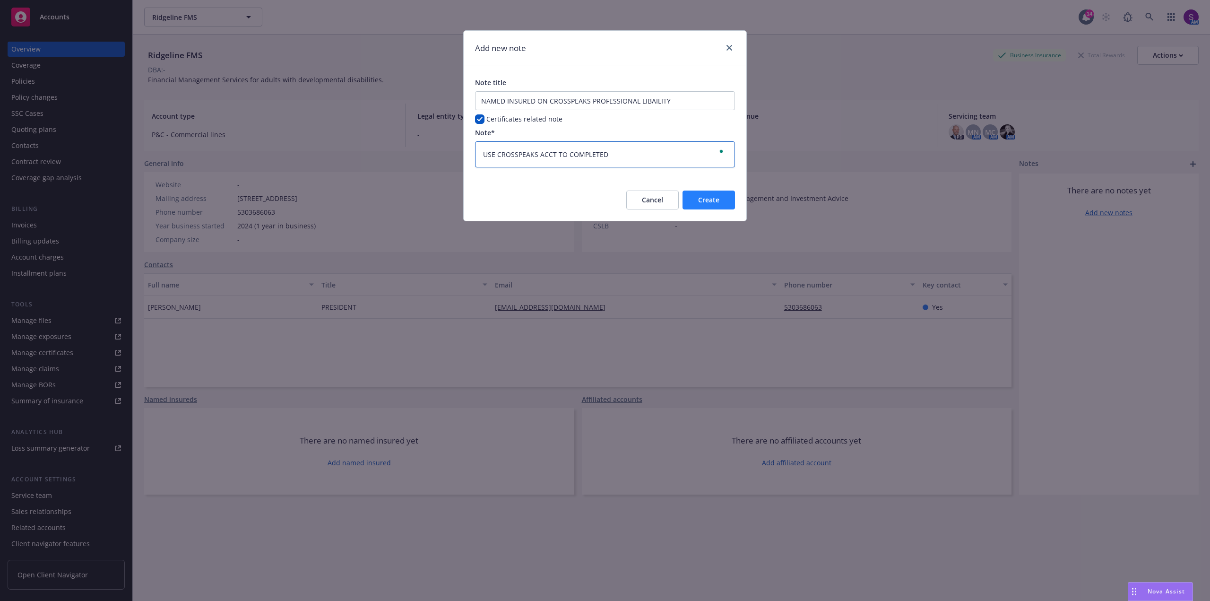
type textarea "USE CROSSPEAKS ACCT TO COMPLETED C"
type textarea "x"
type textarea "USE CROSSPEAKS ACCT TO COMPLETED CE"
type textarea "x"
type textarea "USE CROSSPEAKS ACCT TO COMPLETED CER"
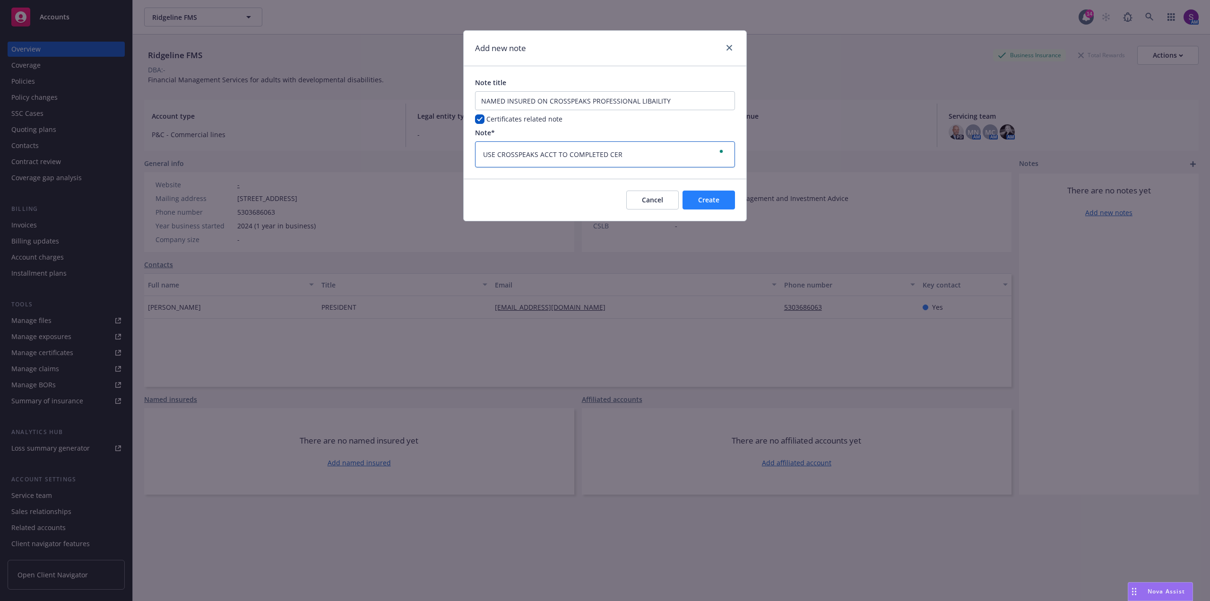
type textarea "x"
type textarea "USE CROSSPEAKS ACCT TO COMPLETED CERT"
type textarea "x"
type textarea "USE CROSSPEAKS ACCT TO COMPLETED CERT"
type textarea "x"
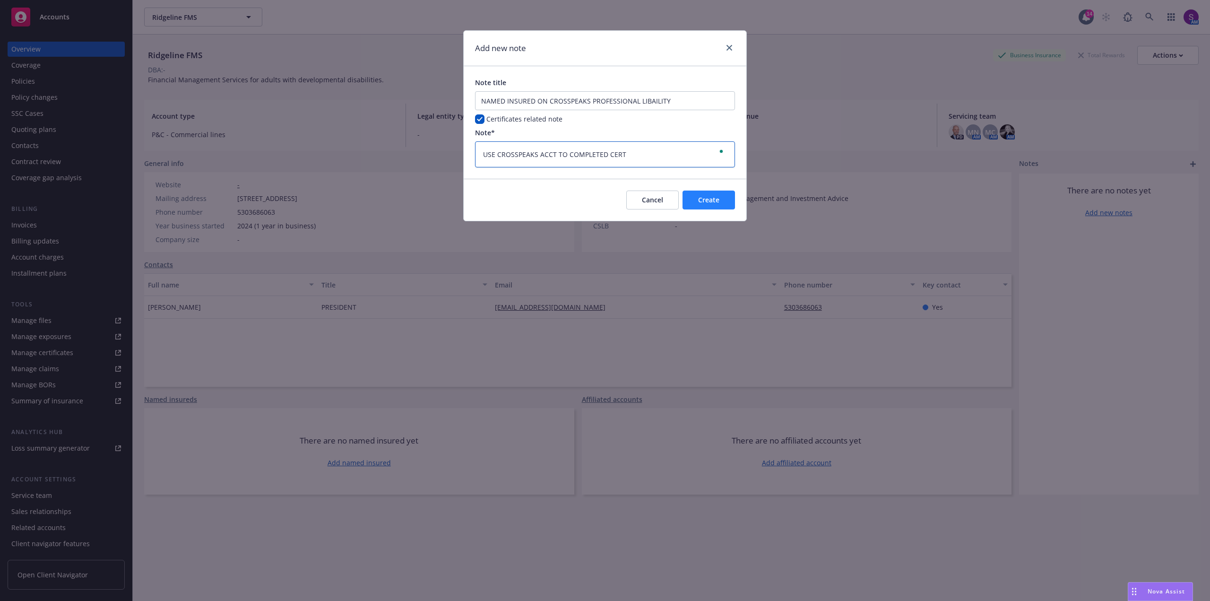
type textarea "USE CROSSPEAKS ACCT TO COMPLETED CERT W"
type textarea "x"
type textarea "USE CROSSPEAKS ACCT TO COMPLETED CERT WI"
type textarea "x"
type textarea "USE CROSSPEAKS ACCT TO COMPLETED CERT WIT"
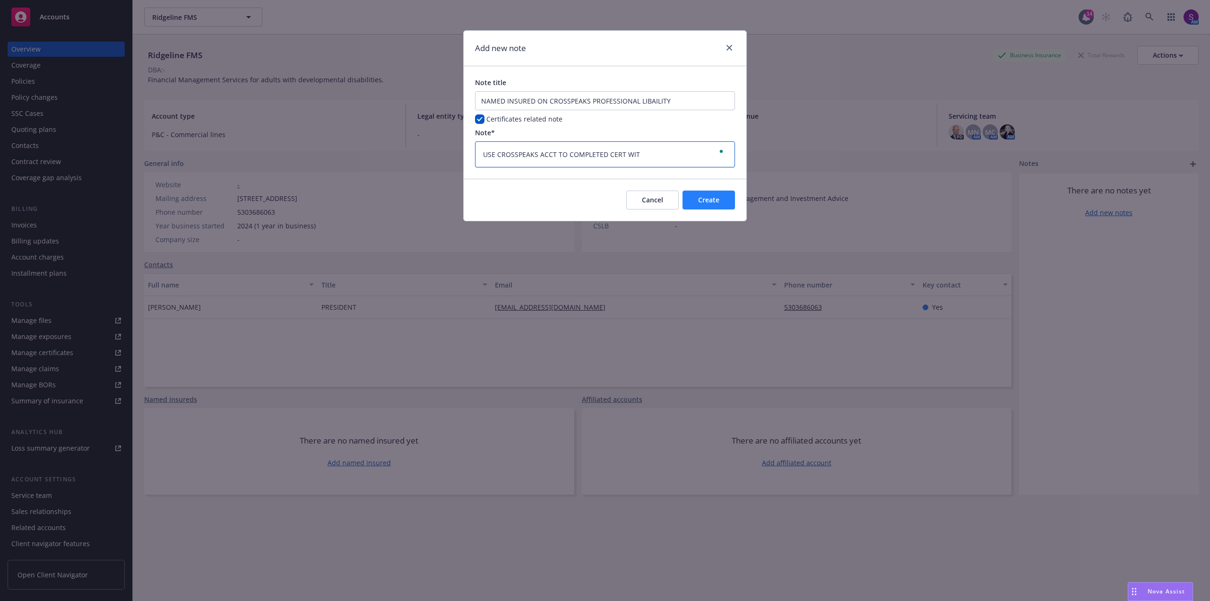
type textarea "x"
type textarea "USE CROSSPEAKS ACCT TO COMPLETED CERT WITH"
type textarea "x"
type textarea "USE CROSSPEAKS ACCT TO COMPLETED CERT WITH"
type textarea "x"
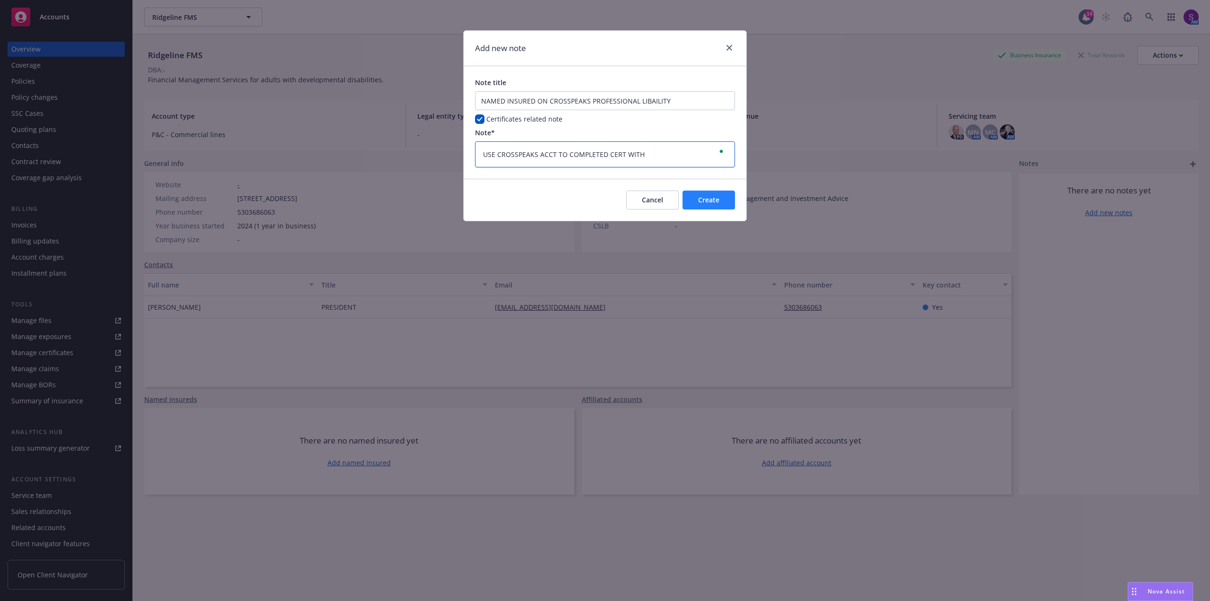
type textarea "USE CROSSPEAKS ACCT TO COMPLETED CERT WITH C"
type textarea "x"
type textarea "USE CROSSPEAKS ACCT TO COMPLETED CERT WITH CE"
type textarea "x"
type textarea "USE CROSSPEAKS ACCT TO COMPLETED CERT WITH CER"
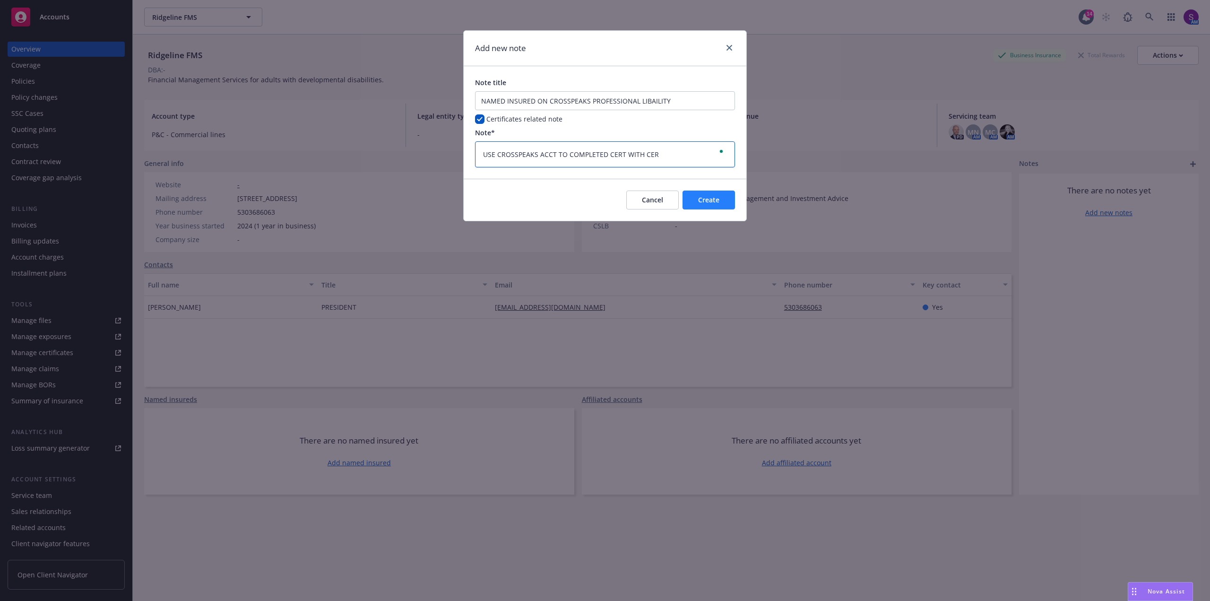
type textarea "x"
type textarea "USE CROSSPEAKS ACCT TO COMPLETED CERT WITH CE"
type textarea "x"
type textarea "USE CROSSPEAKS ACCT TO COMPLETED CERT WITH C"
type textarea "x"
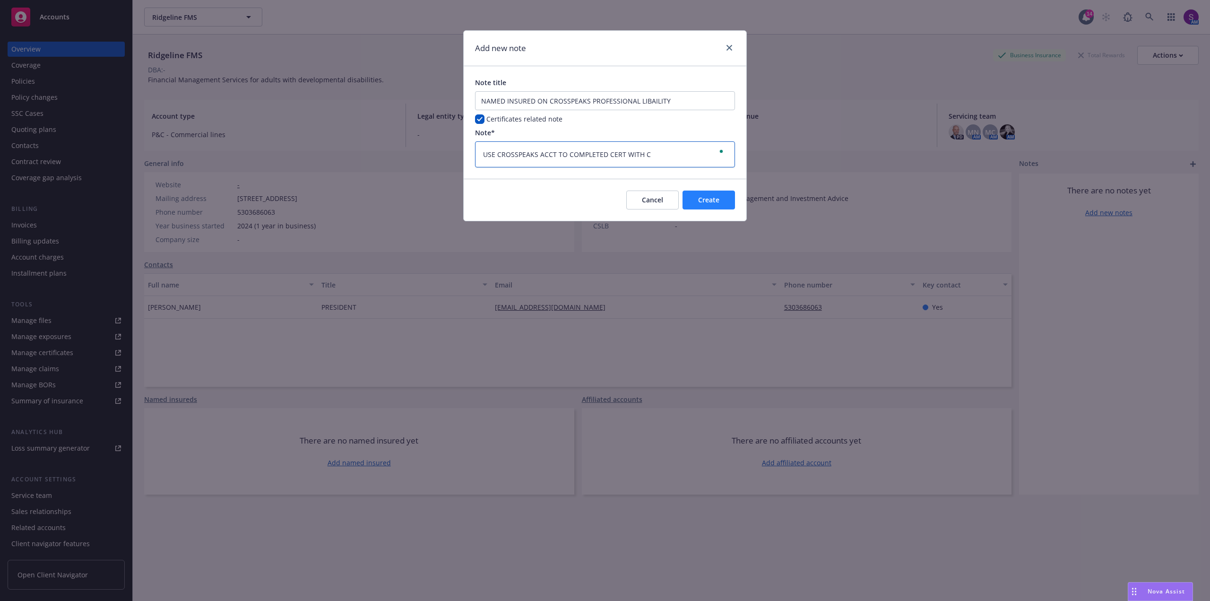
type textarea "USE CROSSPEAKS ACCT TO COMPLETED CERT WITH"
type textarea "x"
type textarea "USE CROSSPEAKS ACCT TO COMPLETED CERT WITH"
type textarea "x"
type textarea "USE CROSSPEAKS ACCT TO COMPLETED CERT WIT"
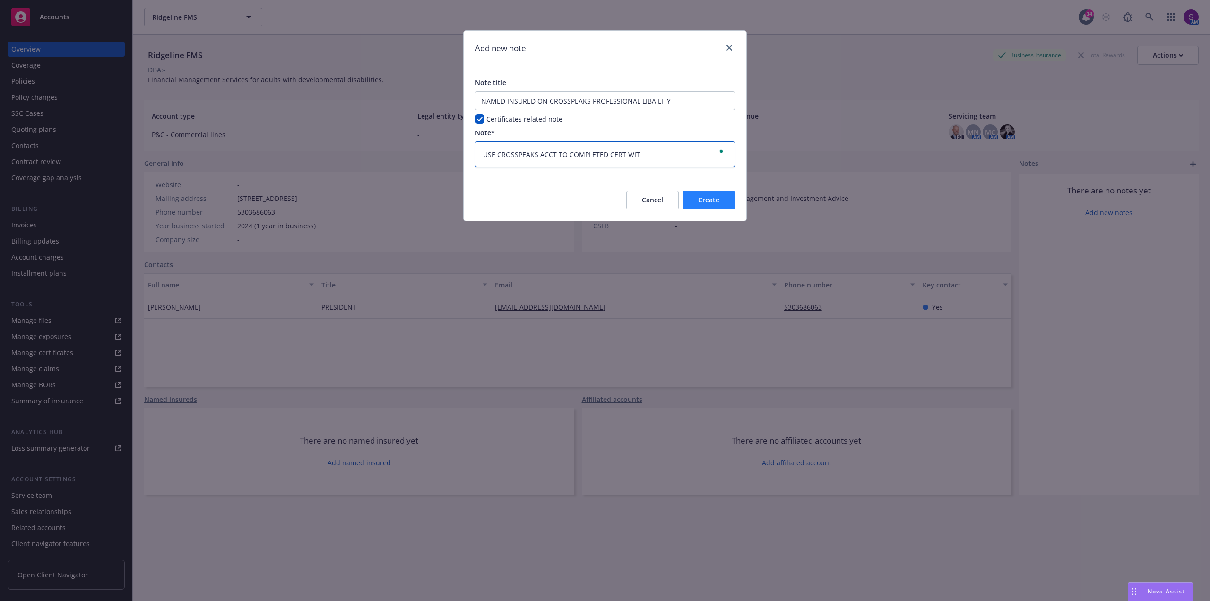
type textarea "x"
type textarea "USE CROSSPEAKS ACCT TO COMPLETED CERT WI"
type textarea "x"
type textarea "USE CROSSPEAKS ACCT TO COMPLETED CERT W"
type textarea "x"
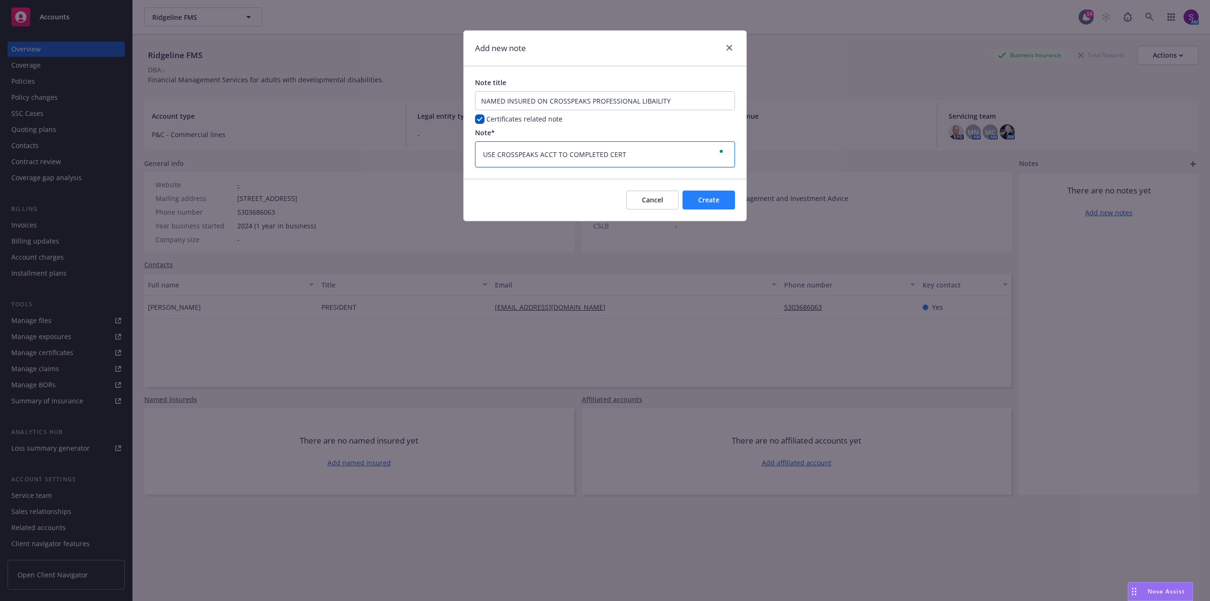
type textarea "USE CROSSPEAKS ACCT TO COMPLETED CERT"
click at [723, 199] on button "Create" at bounding box center [708, 199] width 52 height 19
type textarea "x"
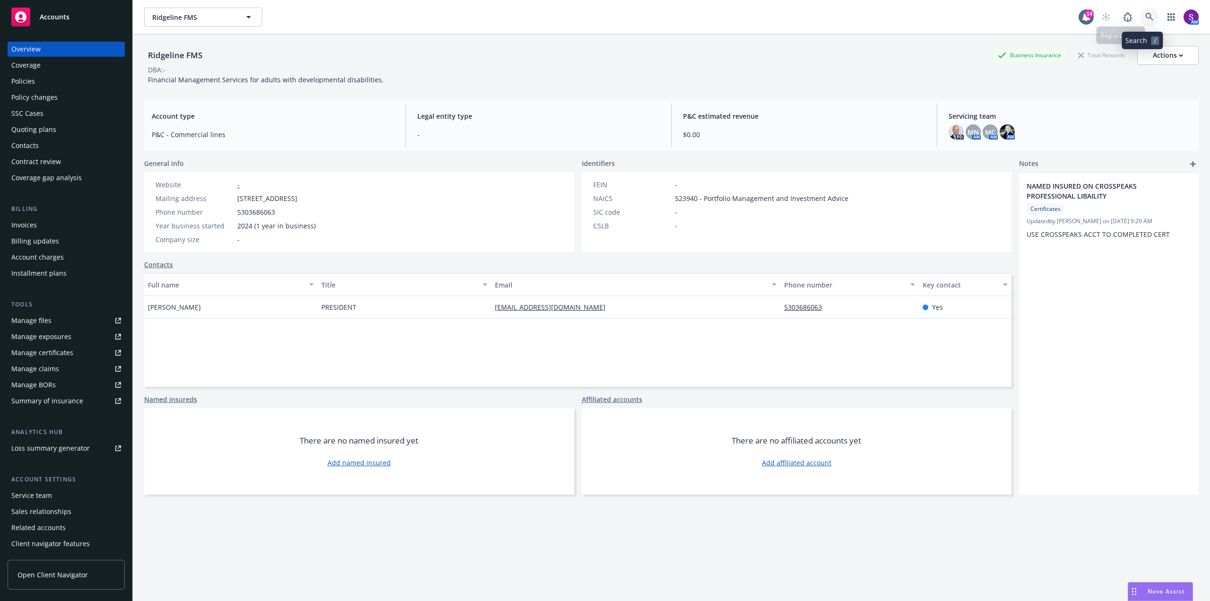
click at [1145, 16] on icon at bounding box center [1149, 17] width 8 height 8
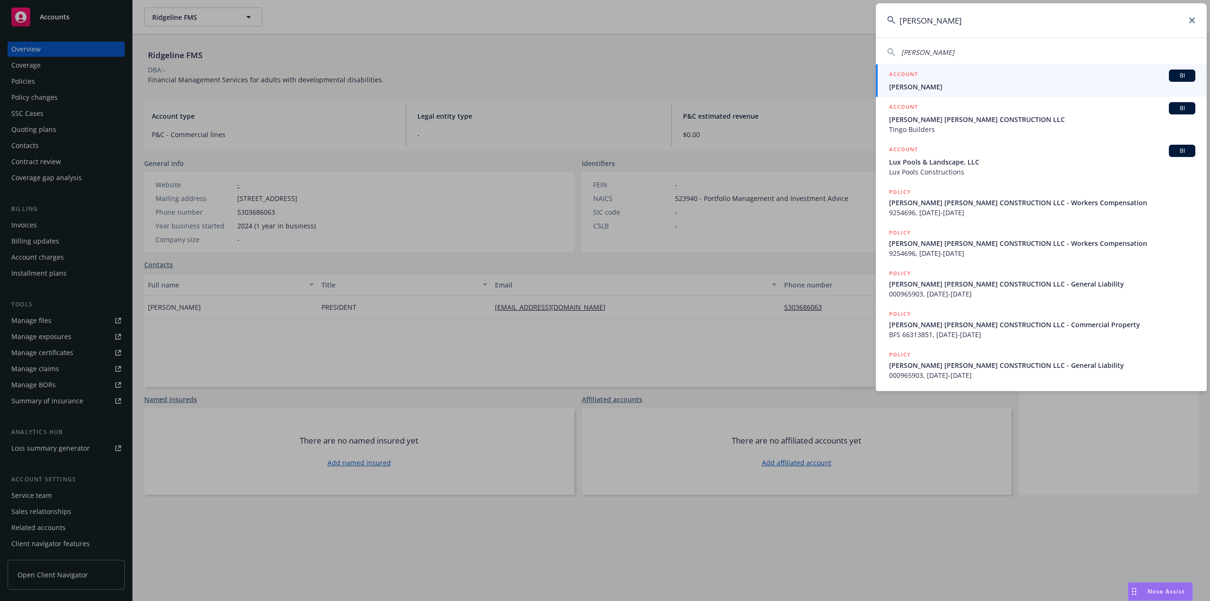
type input "[PERSON_NAME]"
click at [970, 83] on span "[PERSON_NAME]" at bounding box center [1042, 87] width 306 height 10
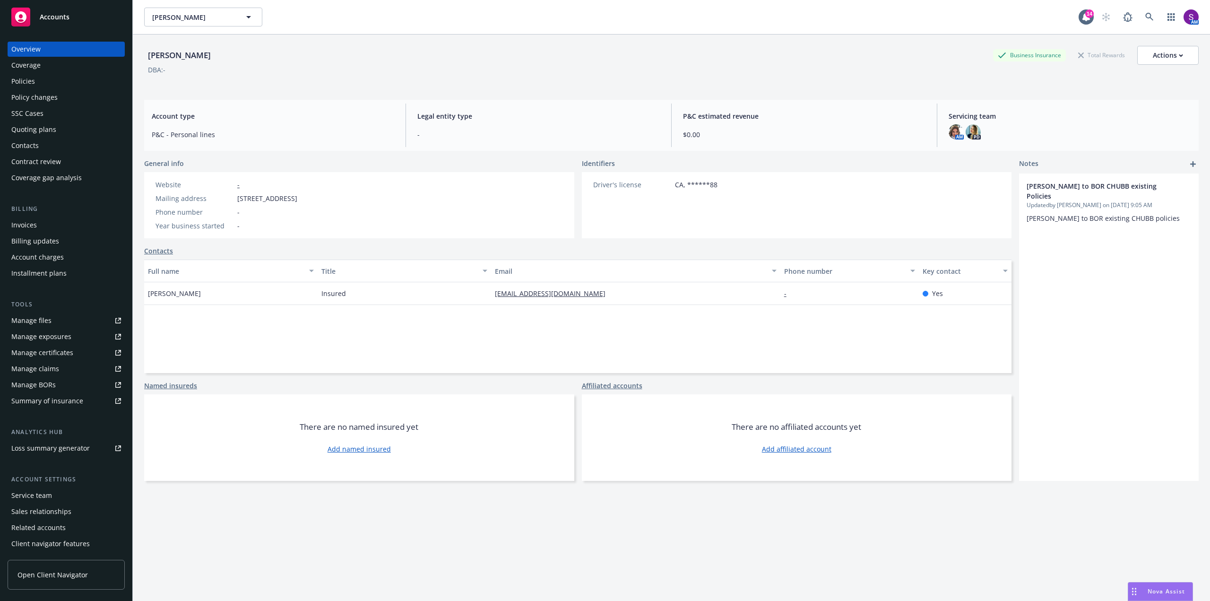
click at [34, 77] on div "Policies" at bounding box center [66, 81] width 110 height 15
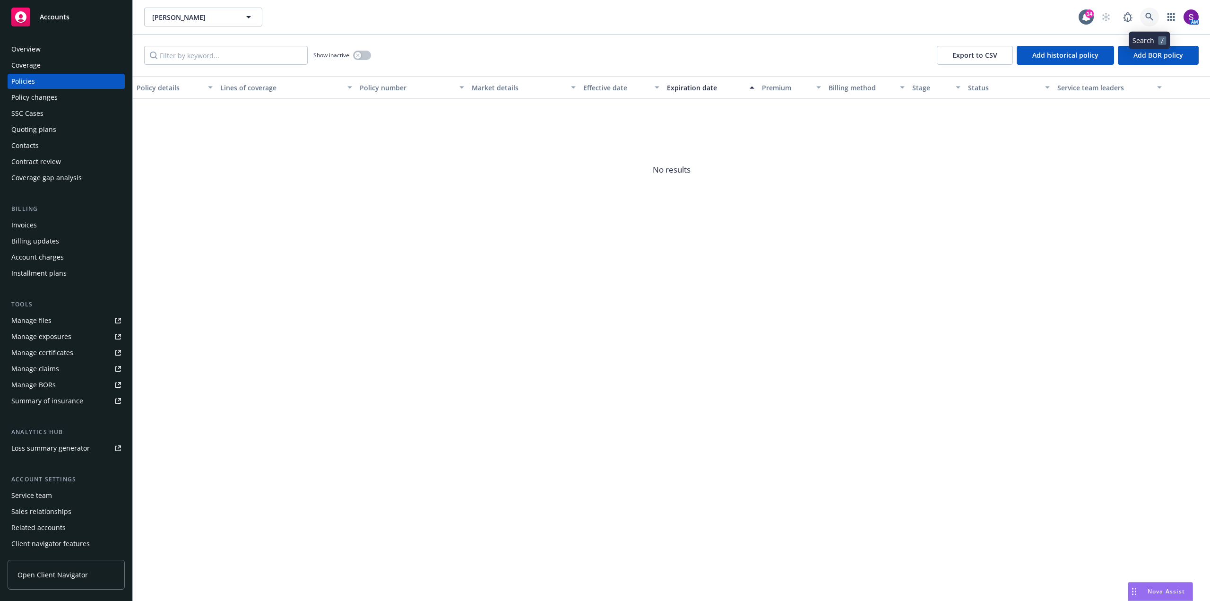
click at [1151, 11] on link at bounding box center [1149, 17] width 19 height 19
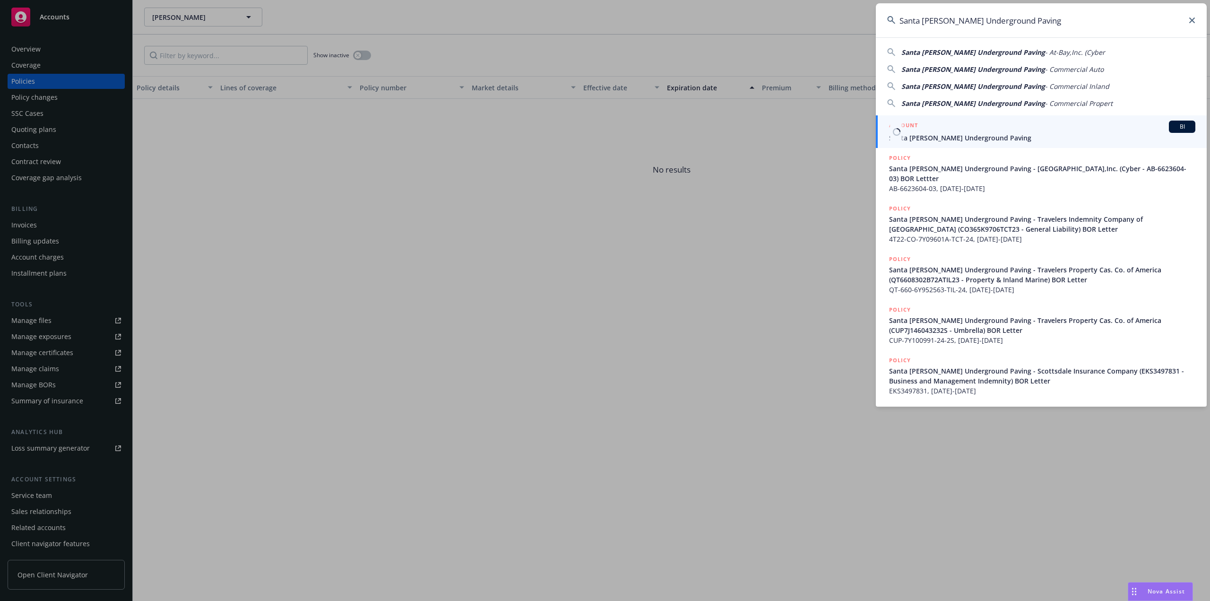
type input "Santa [PERSON_NAME] Underground Paving"
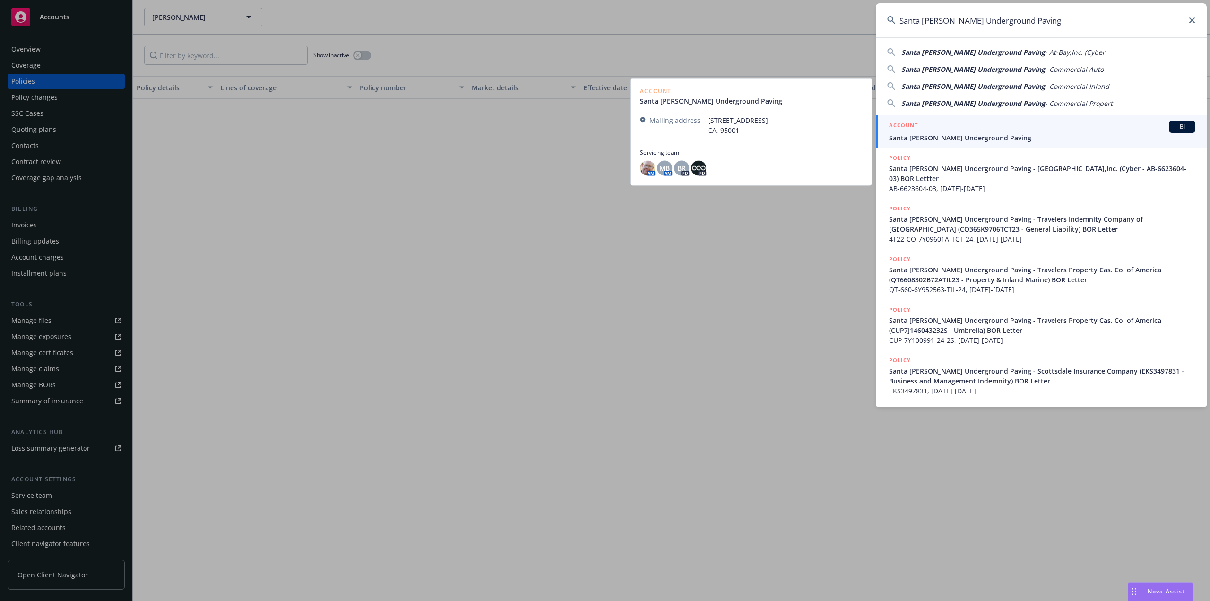
click at [952, 132] on div "ACCOUNT BI" at bounding box center [1042, 126] width 306 height 12
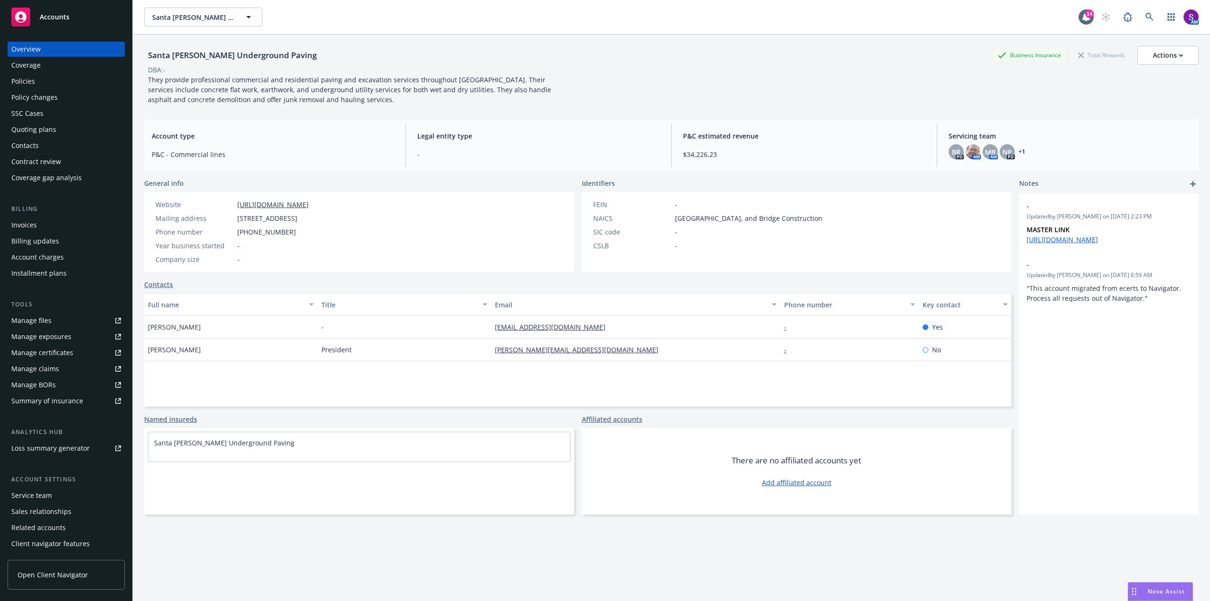
click at [64, 87] on div "Policies" at bounding box center [66, 81] width 110 height 15
